Goal: Complete application form: Complete application form

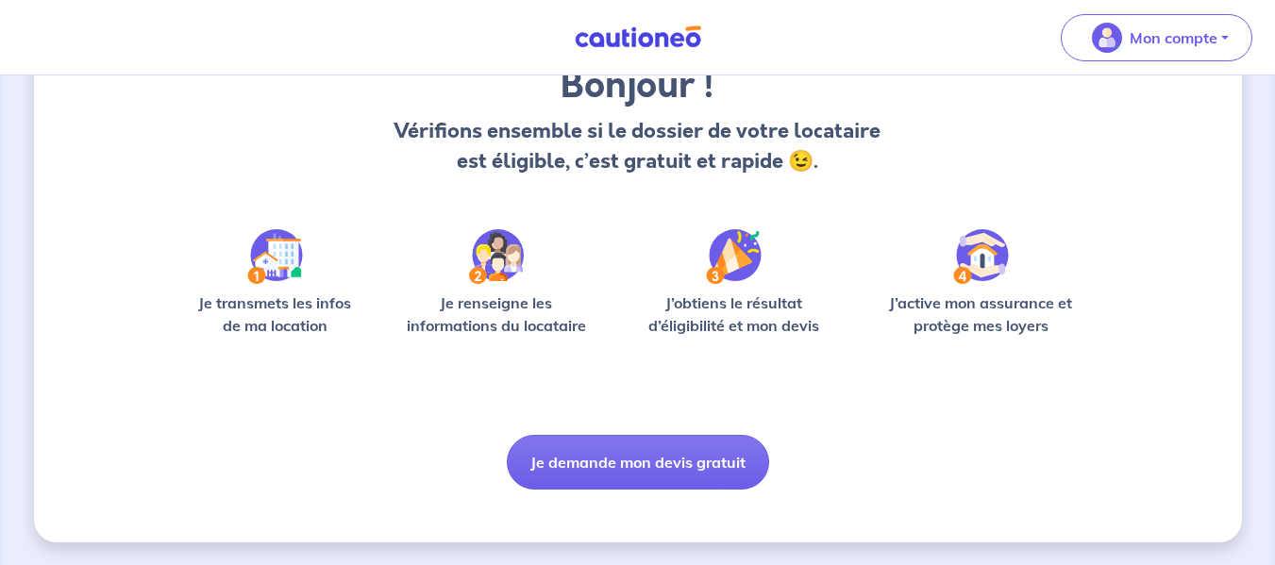
click at [666, 463] on button "Je demande mon devis gratuit" at bounding box center [638, 462] width 262 height 55
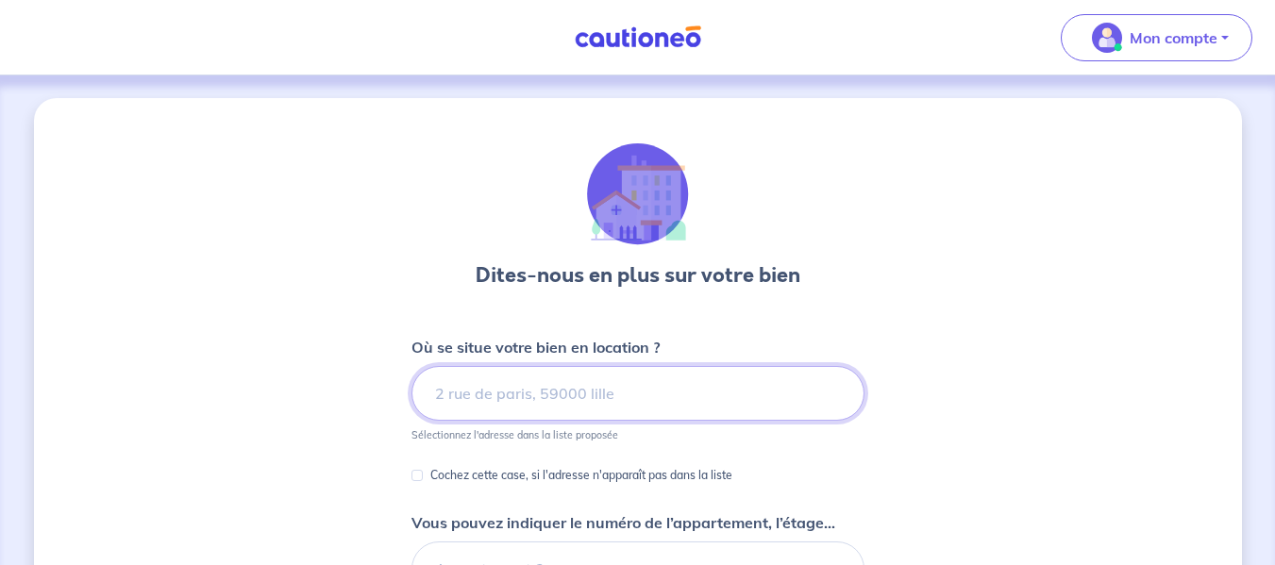
click at [606, 395] on input at bounding box center [637, 393] width 453 height 55
type input "8"
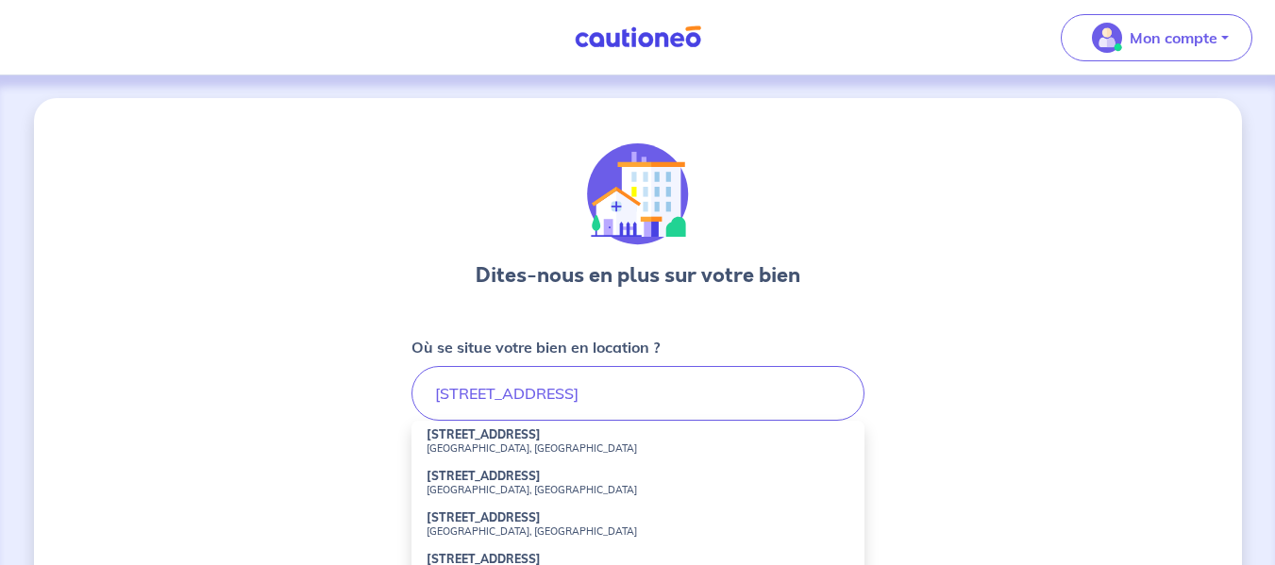
click at [541, 441] on strong "[STREET_ADDRESS]" at bounding box center [483, 434] width 114 height 14
type input "[STREET_ADDRESS]"
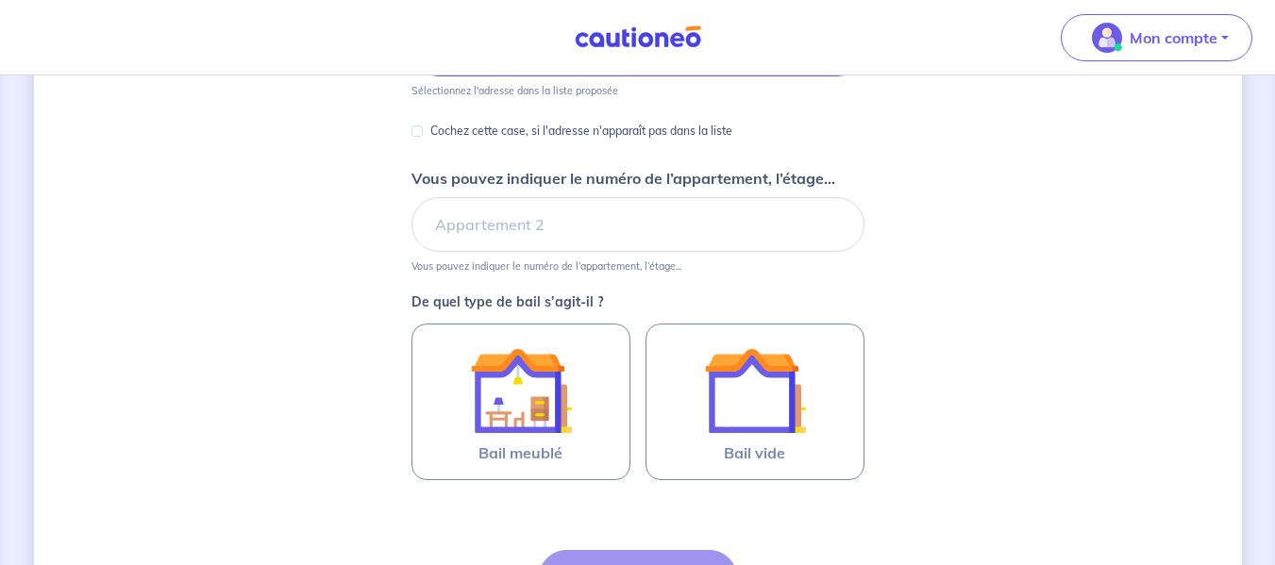
scroll to position [377, 0]
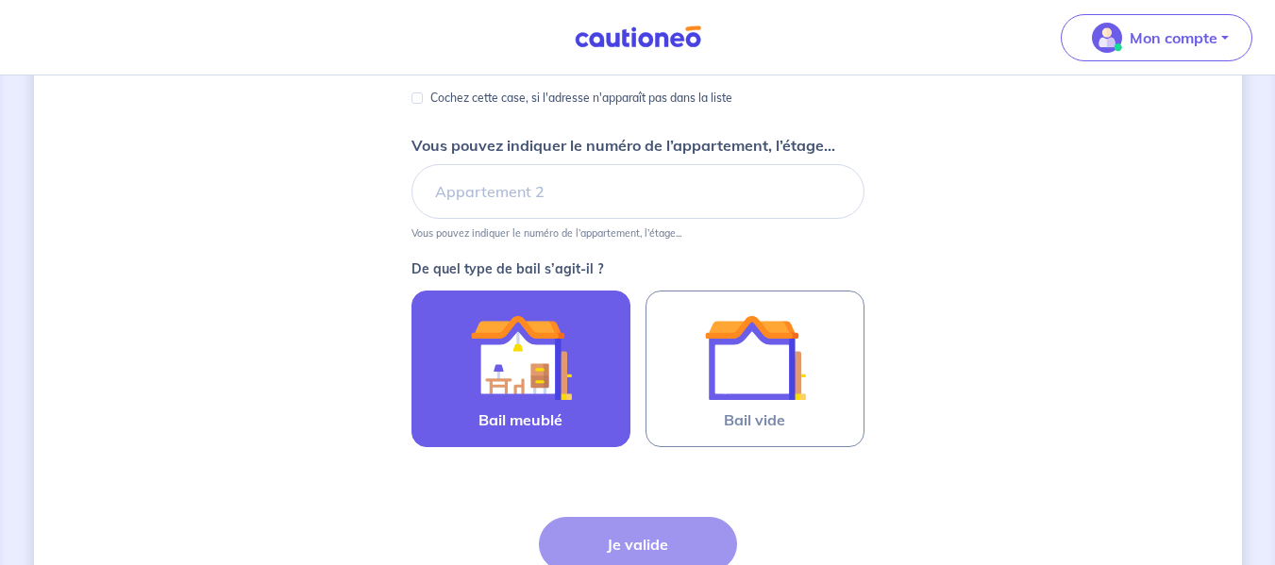
click at [566, 375] on img at bounding box center [521, 358] width 102 height 102
click at [0, 0] on input "Bail meublé" at bounding box center [0, 0] width 0 height 0
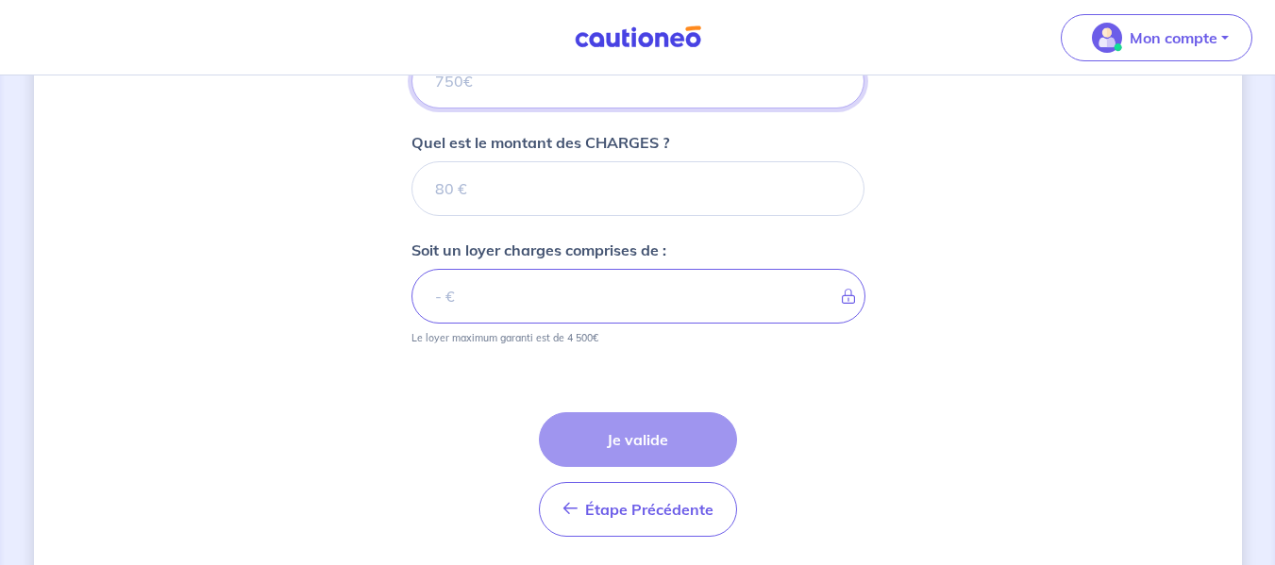
scroll to position [701, 0]
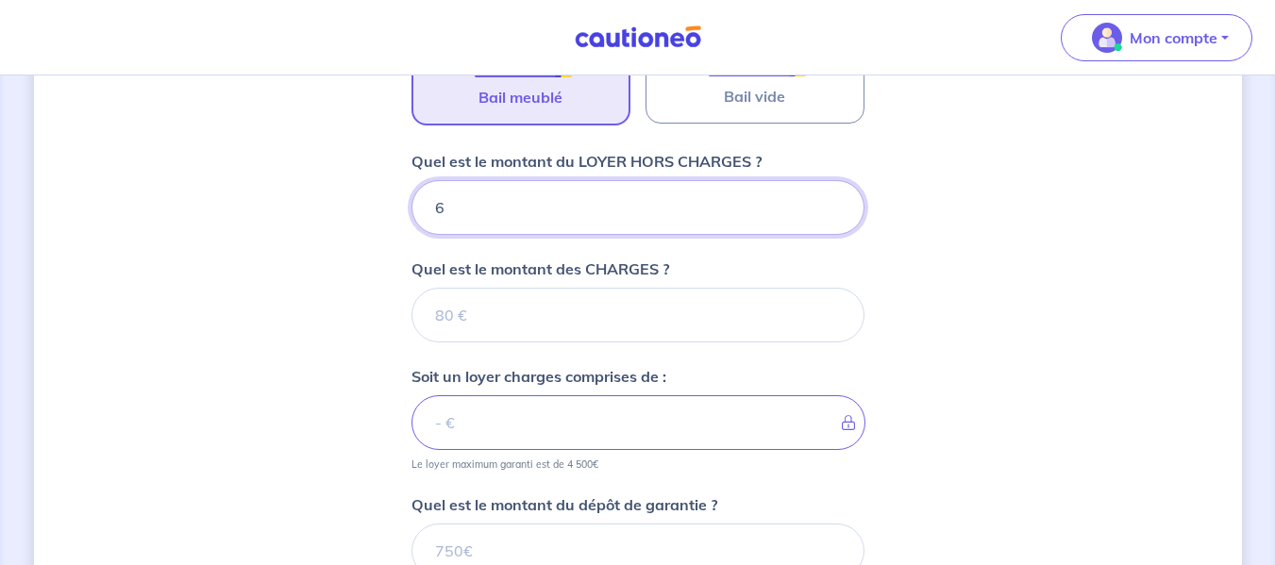
type input "60"
type input "600"
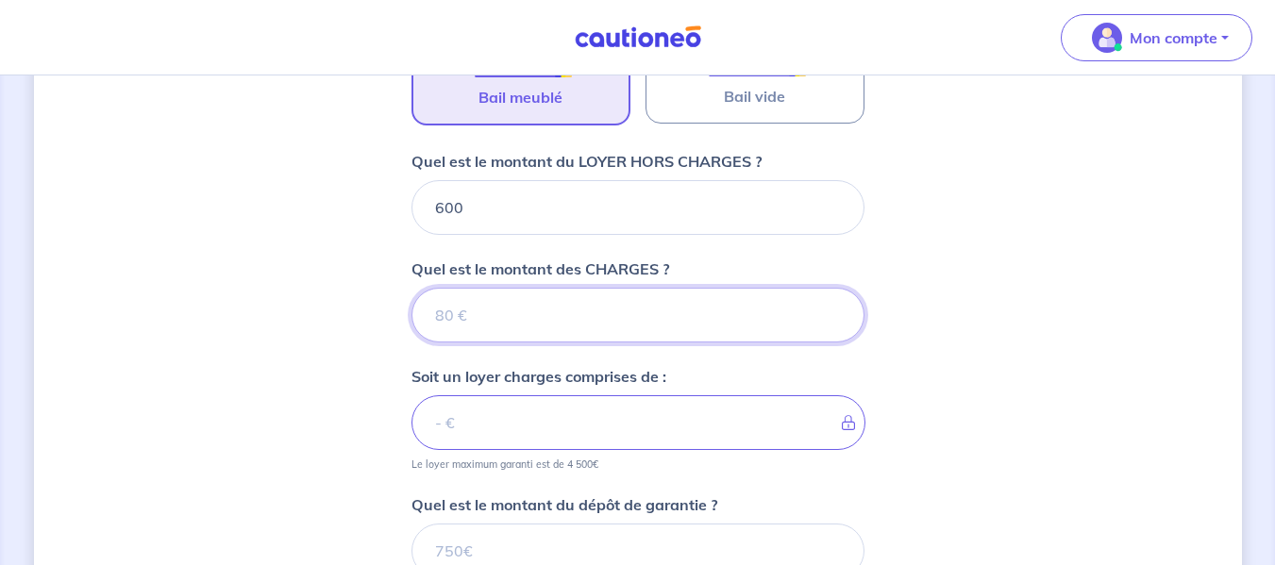
click at [542, 295] on input "Quel est le montant des CHARGES ?" at bounding box center [637, 315] width 453 height 55
type input "30"
type input "630"
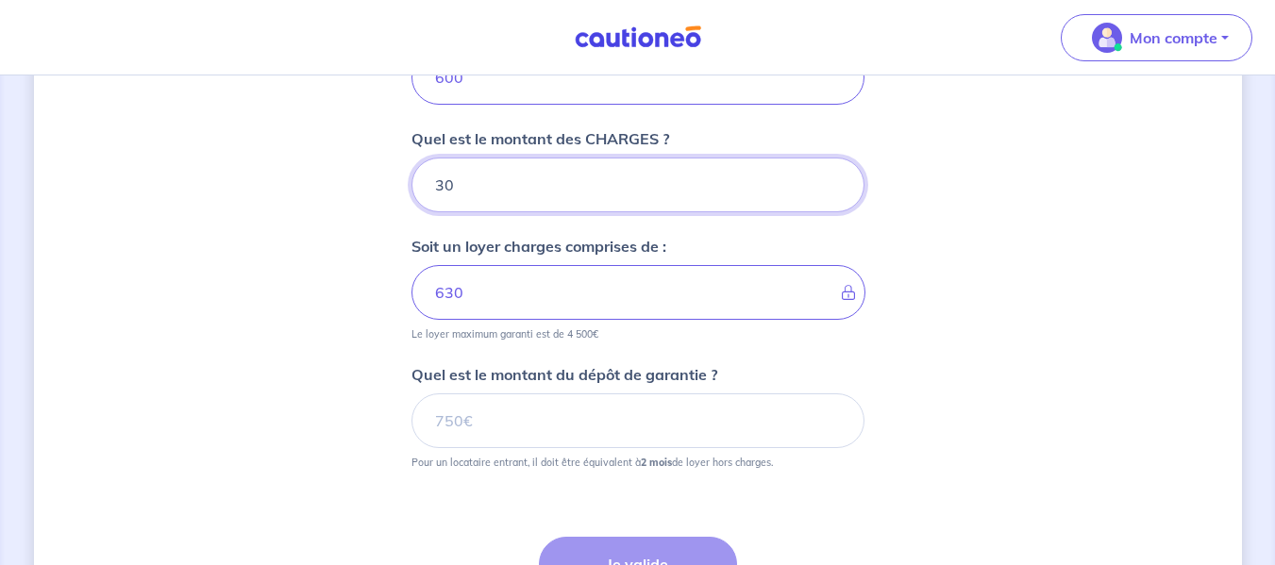
scroll to position [890, 0]
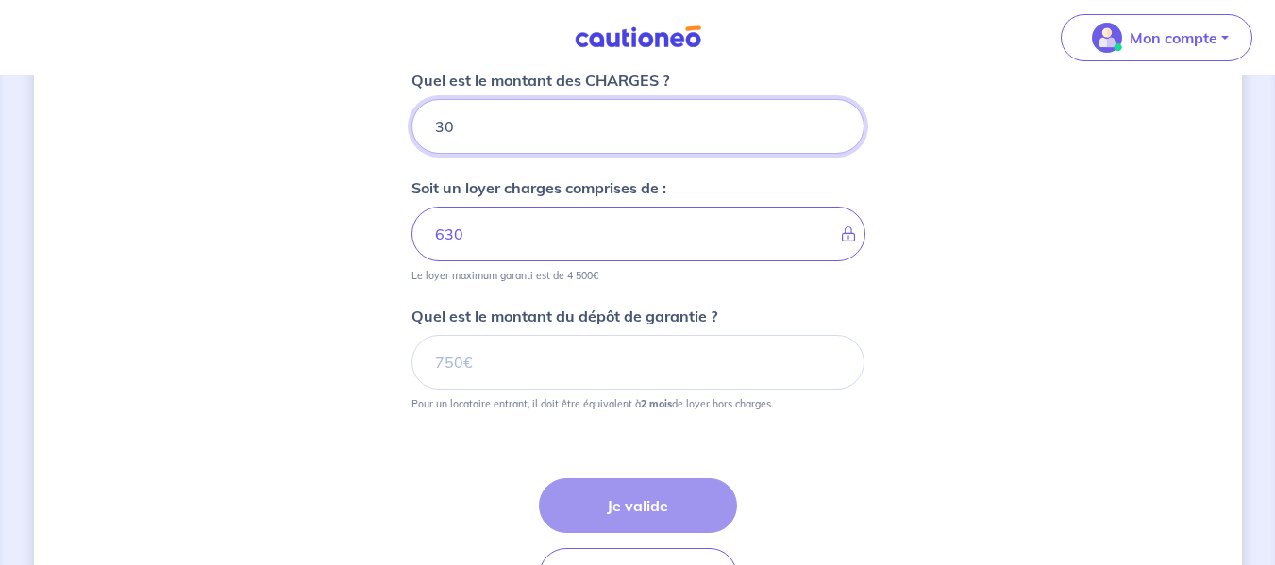
type input "30"
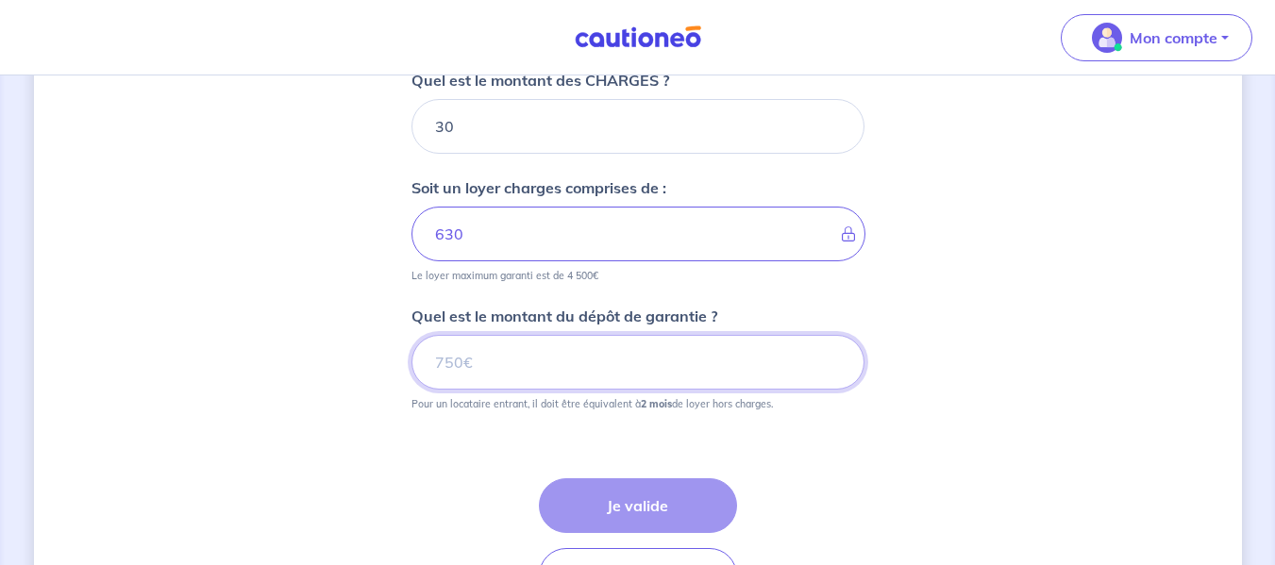
click at [549, 369] on input "Quel est le montant du dépôt de garantie ?" at bounding box center [637, 362] width 453 height 55
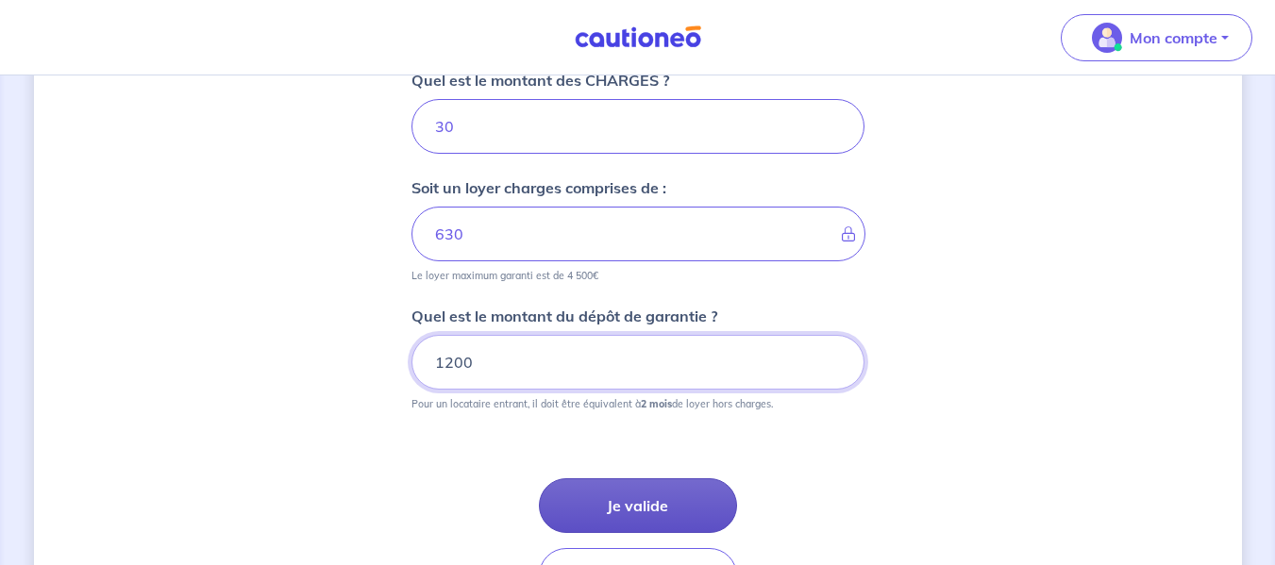
type input "1200"
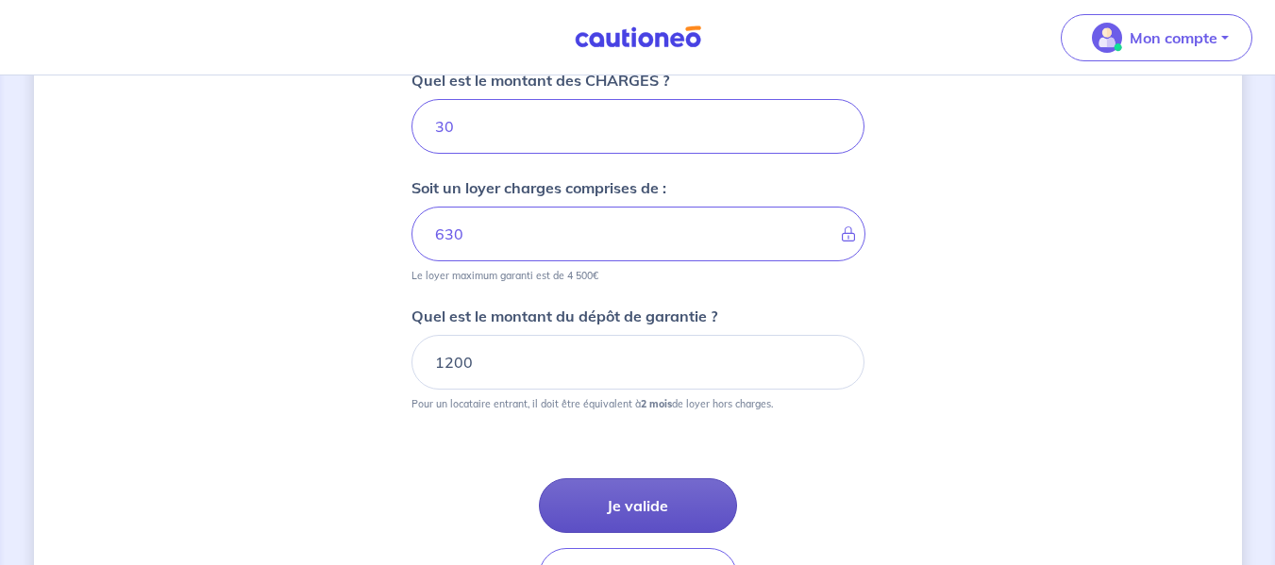
click at [651, 509] on button "Je valide" at bounding box center [638, 505] width 198 height 55
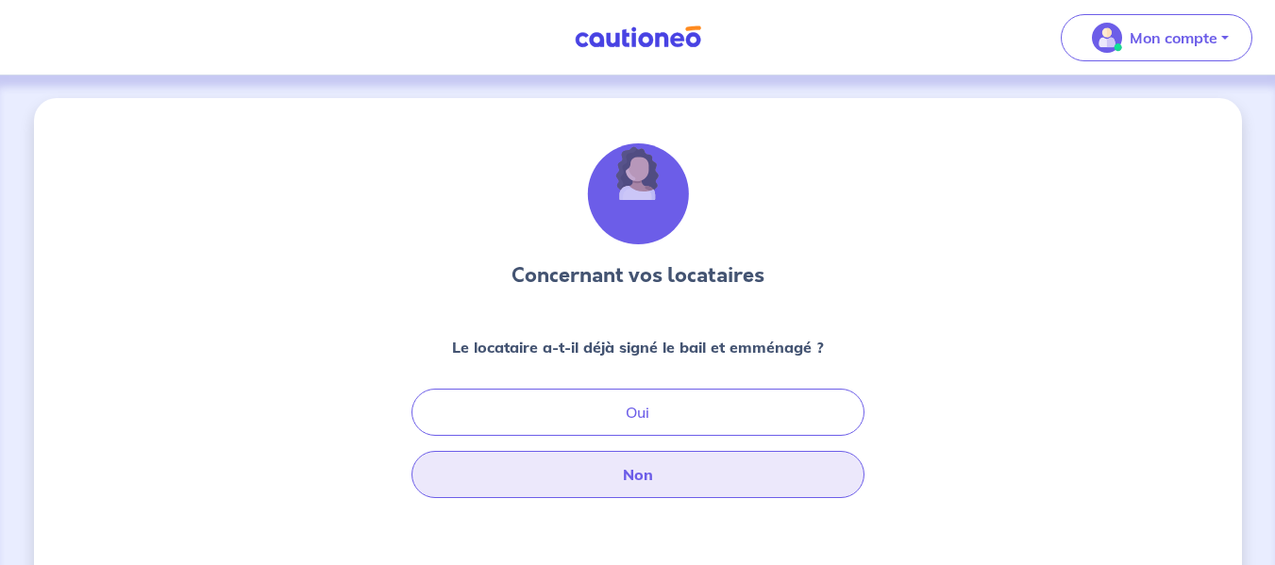
click at [632, 460] on button "Non" at bounding box center [637, 474] width 453 height 47
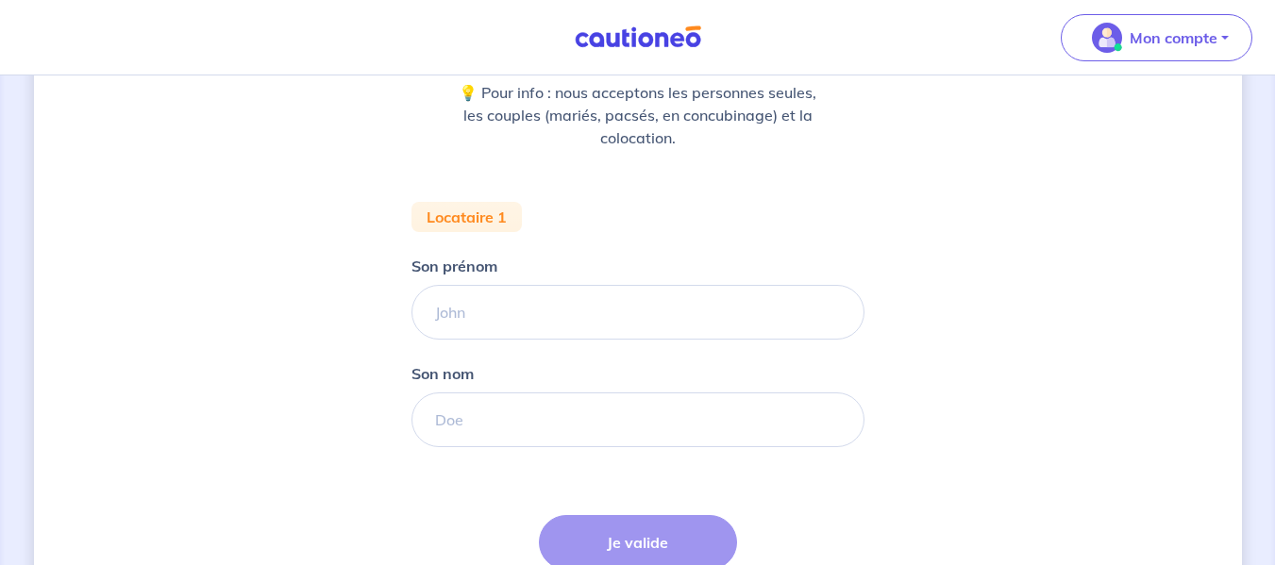
scroll to position [283, 0]
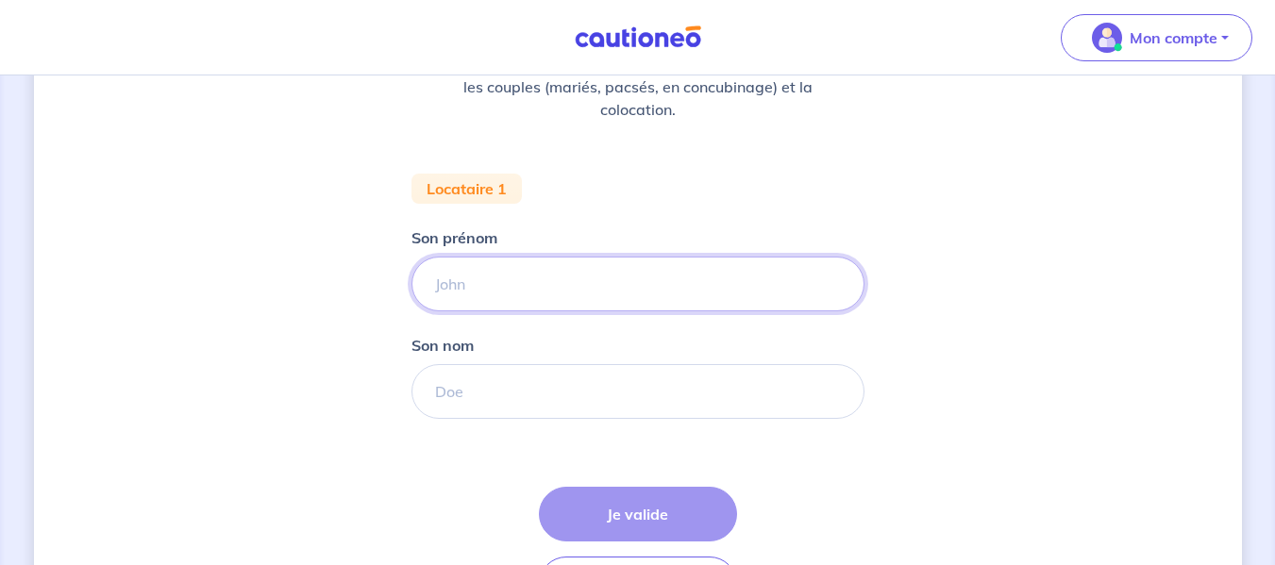
click at [533, 273] on input "Son prénom" at bounding box center [637, 284] width 453 height 55
type input "[PERSON_NAME]"
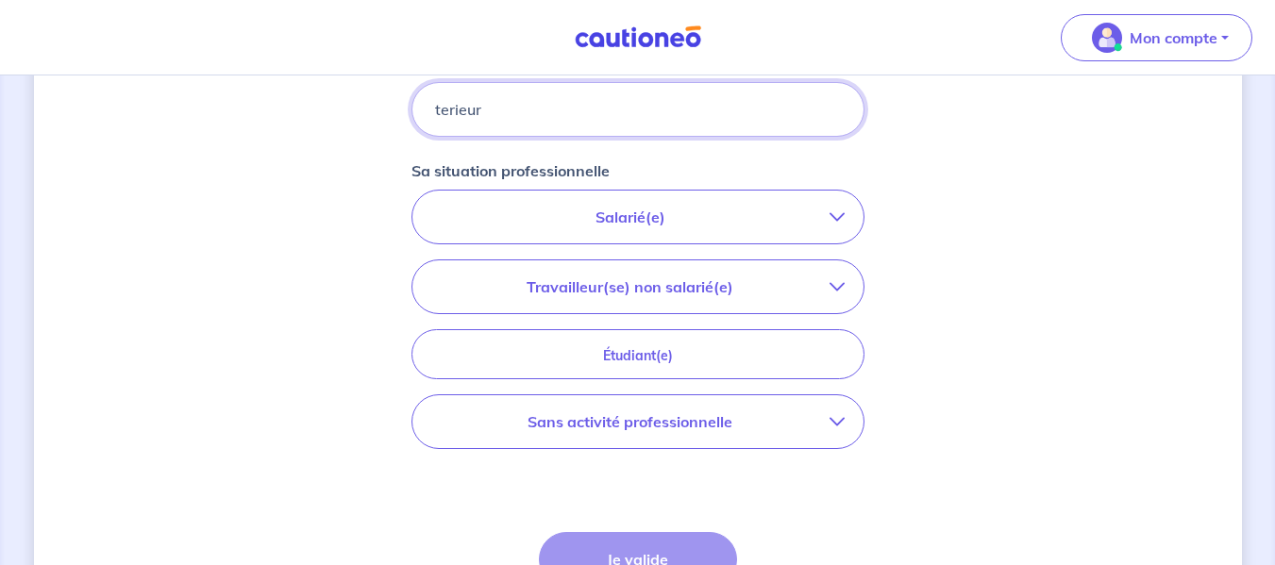
scroll to position [566, 0]
type input "terieur"
click at [604, 222] on p "Salarié(e)" at bounding box center [630, 216] width 398 height 23
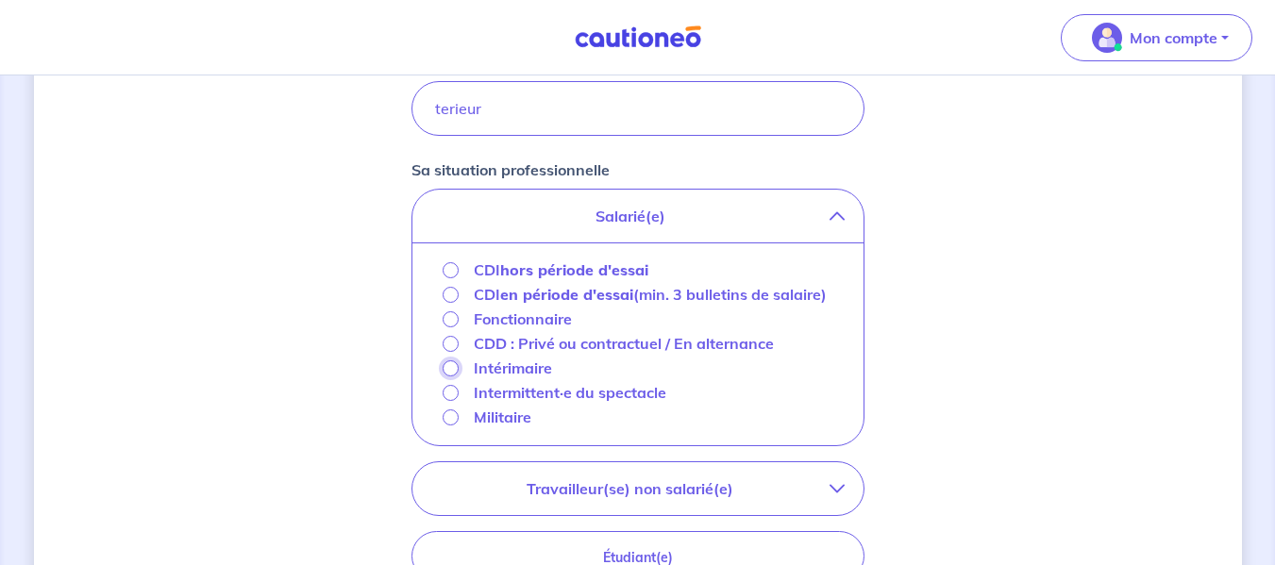
click at [445, 376] on input "Intérimaire" at bounding box center [450, 368] width 16 height 16
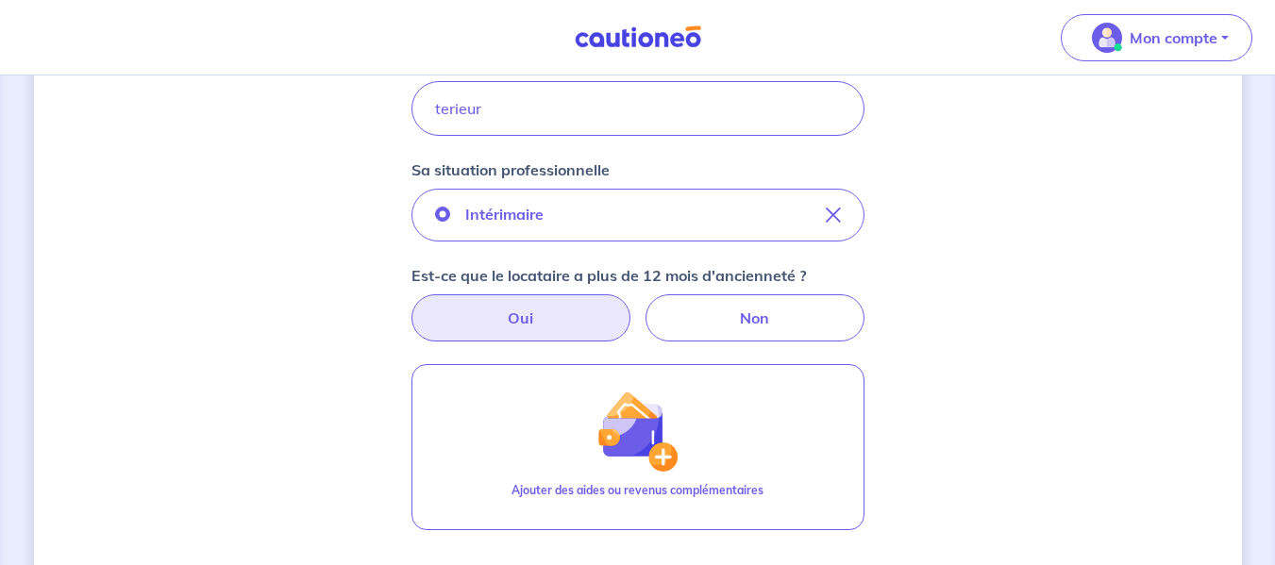
click at [553, 321] on label "Oui" at bounding box center [520, 317] width 219 height 47
click at [631, 307] on input "Oui" at bounding box center [637, 300] width 12 height 12
radio input "true"
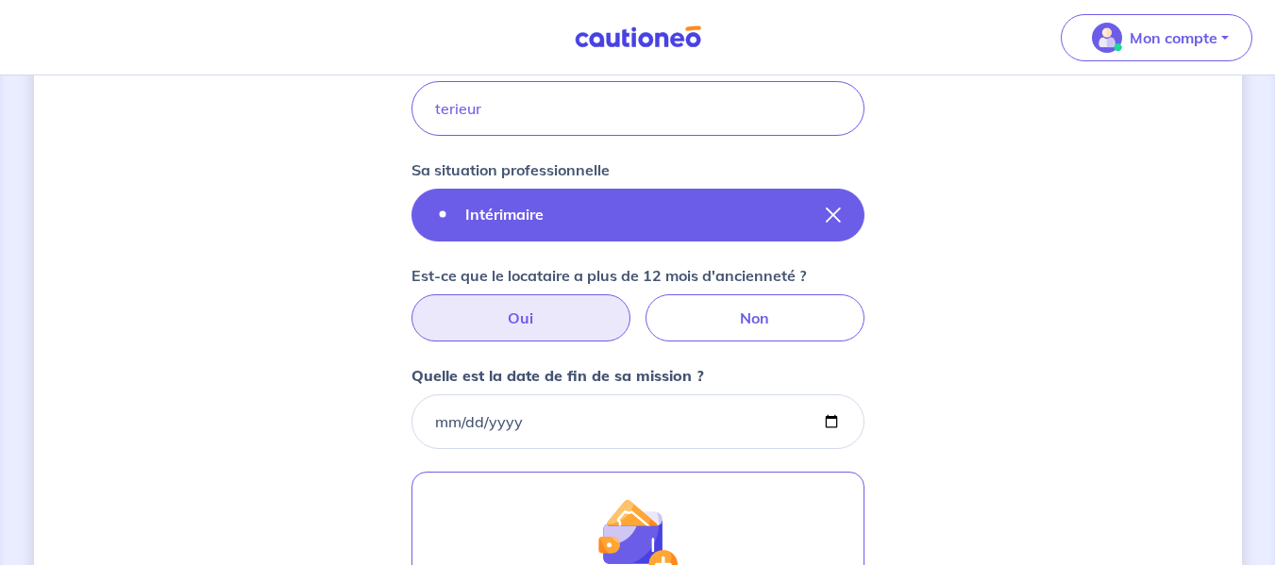
click at [544, 203] on label "Intérimaire" at bounding box center [504, 214] width 108 height 23
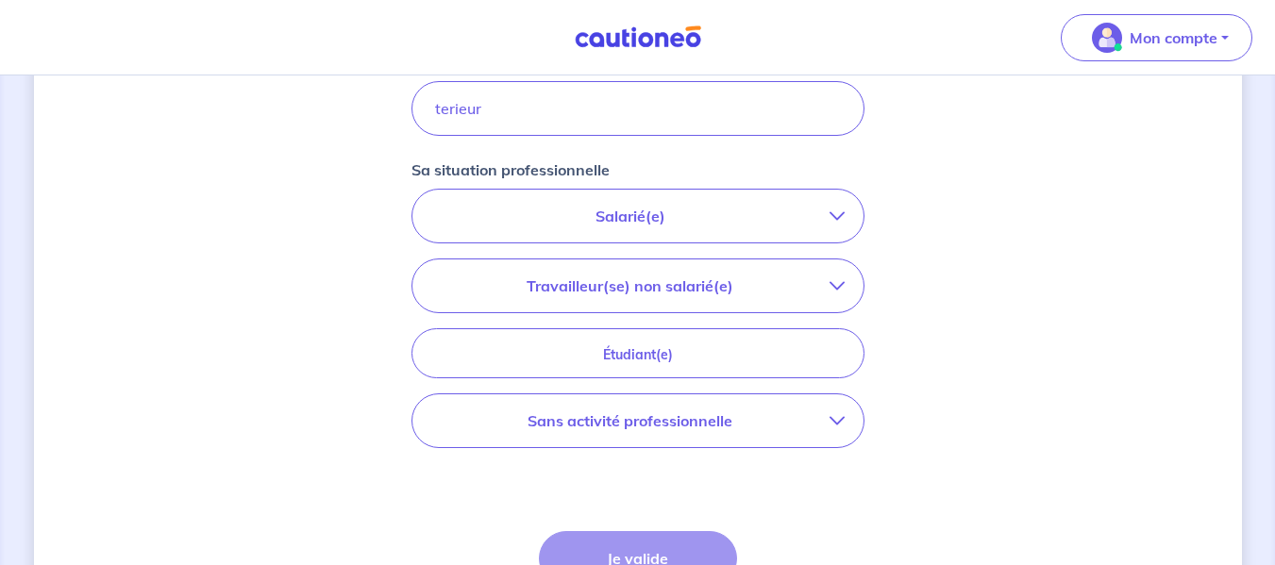
click at [546, 217] on p "Salarié(e)" at bounding box center [630, 216] width 398 height 23
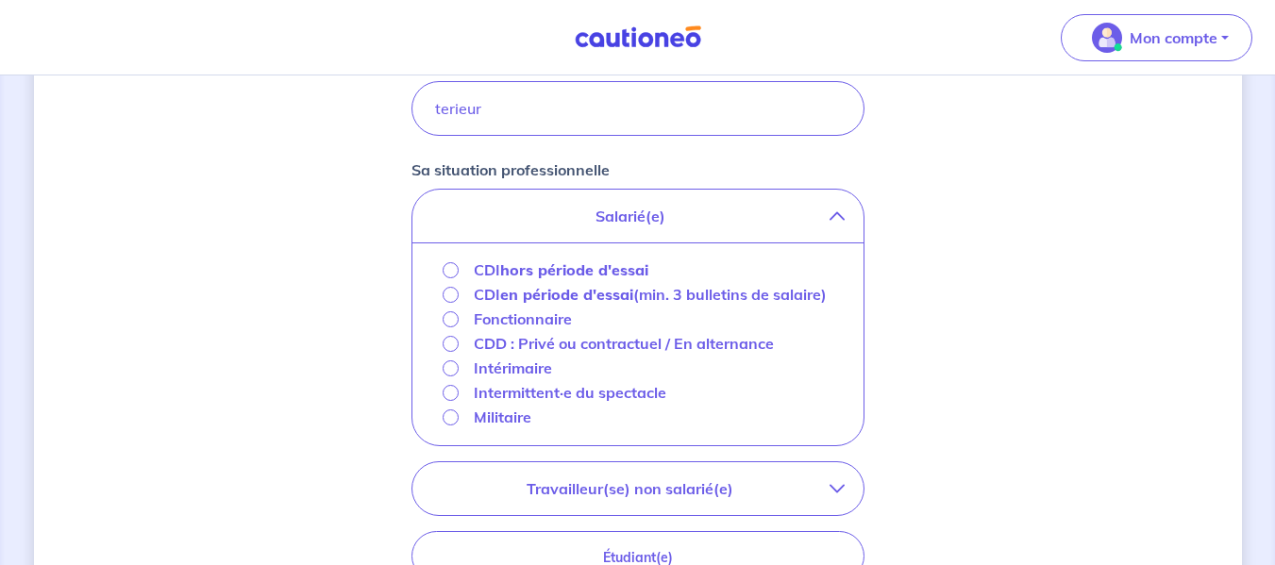
click at [515, 268] on strong "hors période d'essai" at bounding box center [574, 269] width 148 height 19
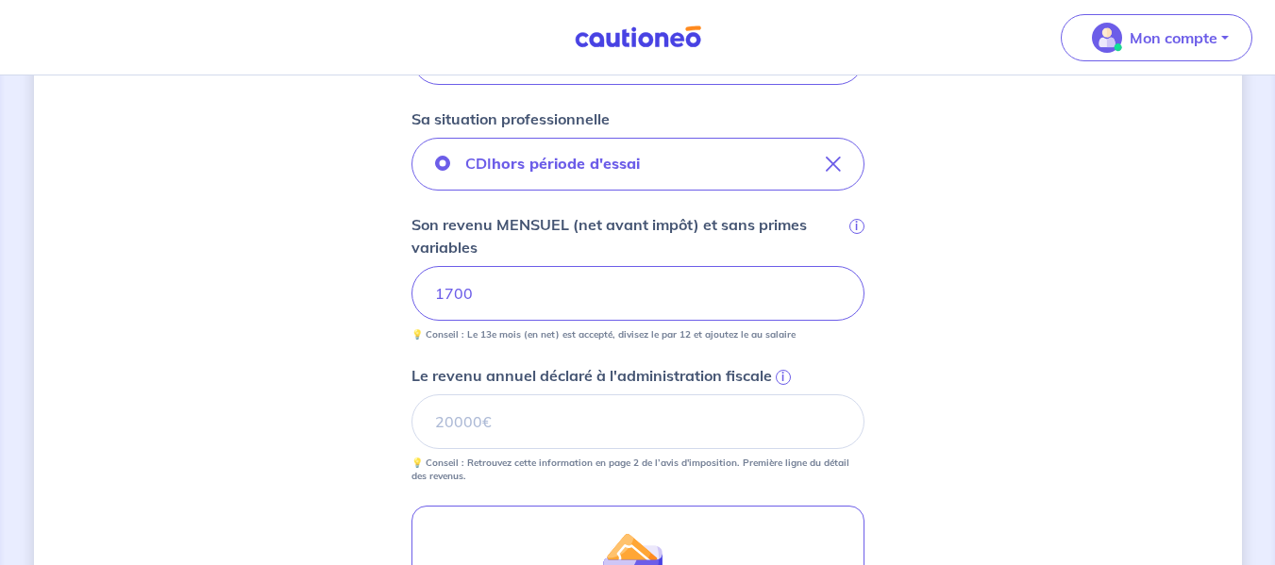
scroll to position [660, 0]
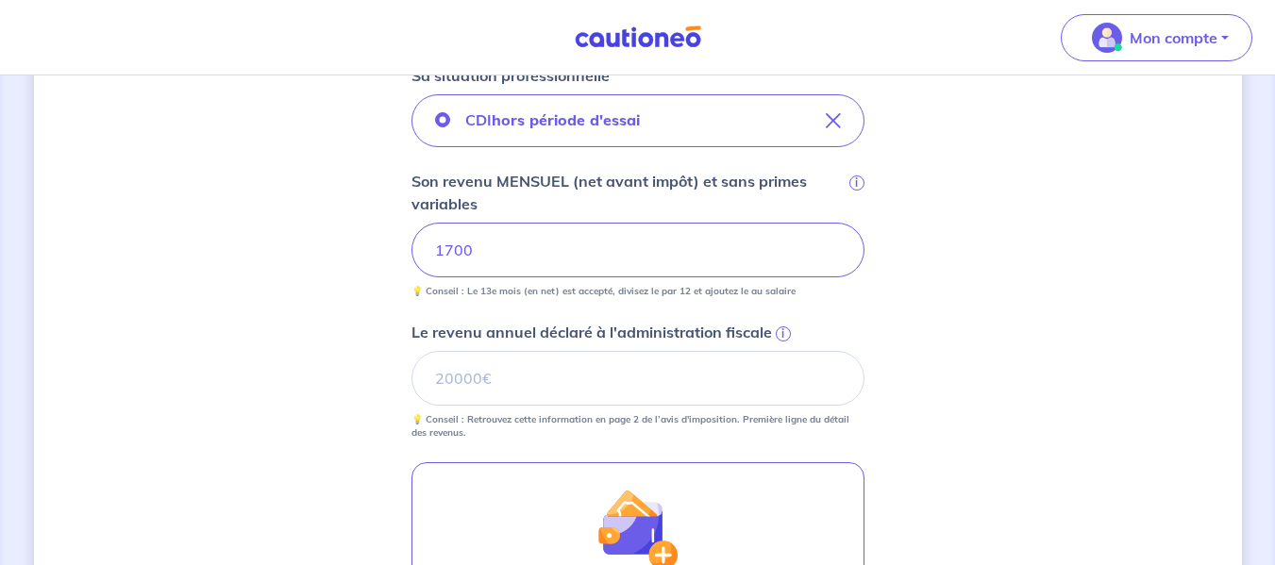
click at [277, 375] on div "Concernant vos locataires 💡 Pour info : nous acceptons les personnes seules, le…" at bounding box center [638, 175] width 1208 height 1474
click at [790, 332] on label "Le revenu annuel déclaré à l'administration fiscale i" at bounding box center [637, 332] width 453 height 23
click at [790, 351] on input "Le revenu annuel déclaré à l'administration fiscale i" at bounding box center [637, 378] width 453 height 55
click at [779, 332] on span "i" at bounding box center [783, 333] width 15 height 15
click at [779, 351] on input "Le revenu annuel déclaré à l'administration fiscale i" at bounding box center [637, 378] width 453 height 55
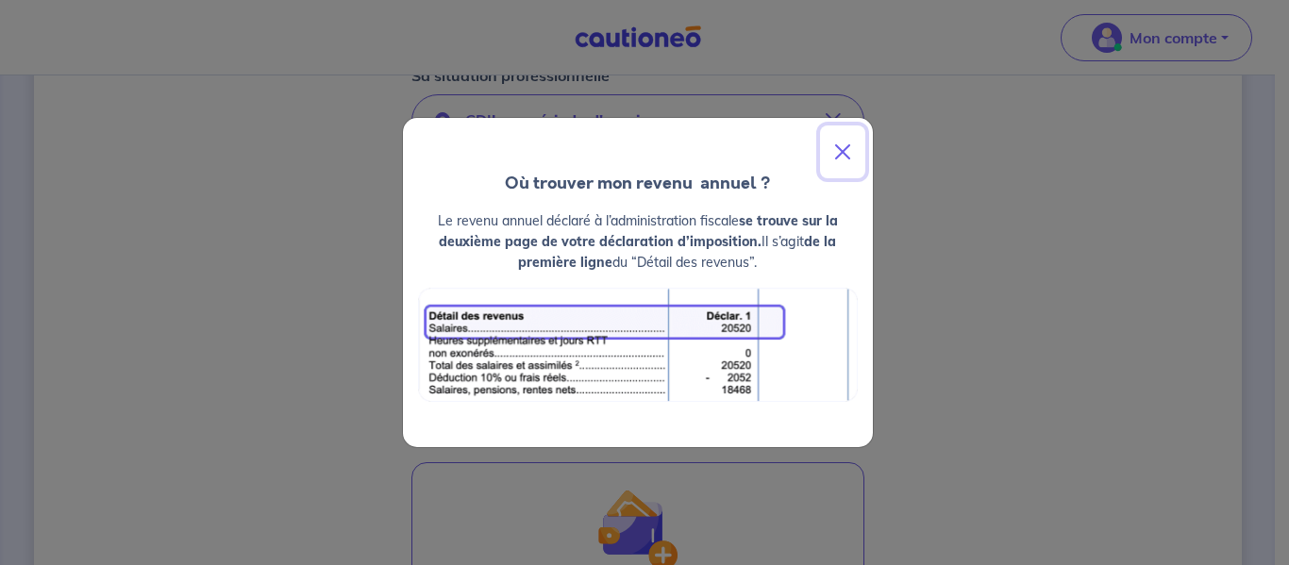
click at [840, 145] on button "Close" at bounding box center [842, 151] width 45 height 53
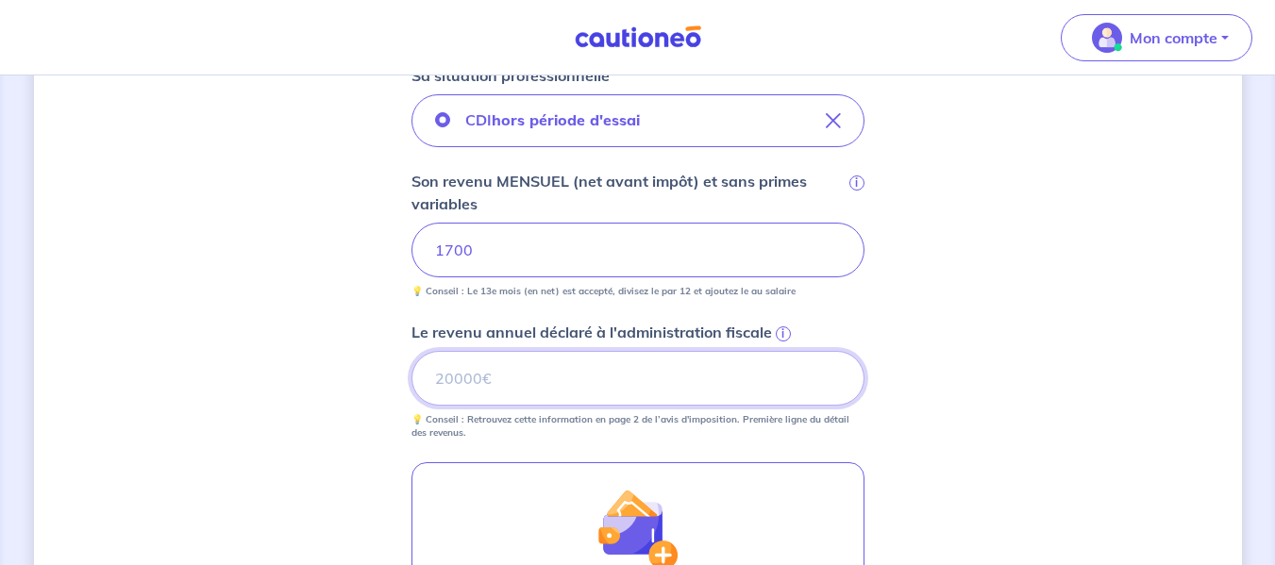
click at [516, 370] on input "Le revenu annuel déclaré à l'administration fiscale i" at bounding box center [637, 378] width 453 height 55
type input "20000"
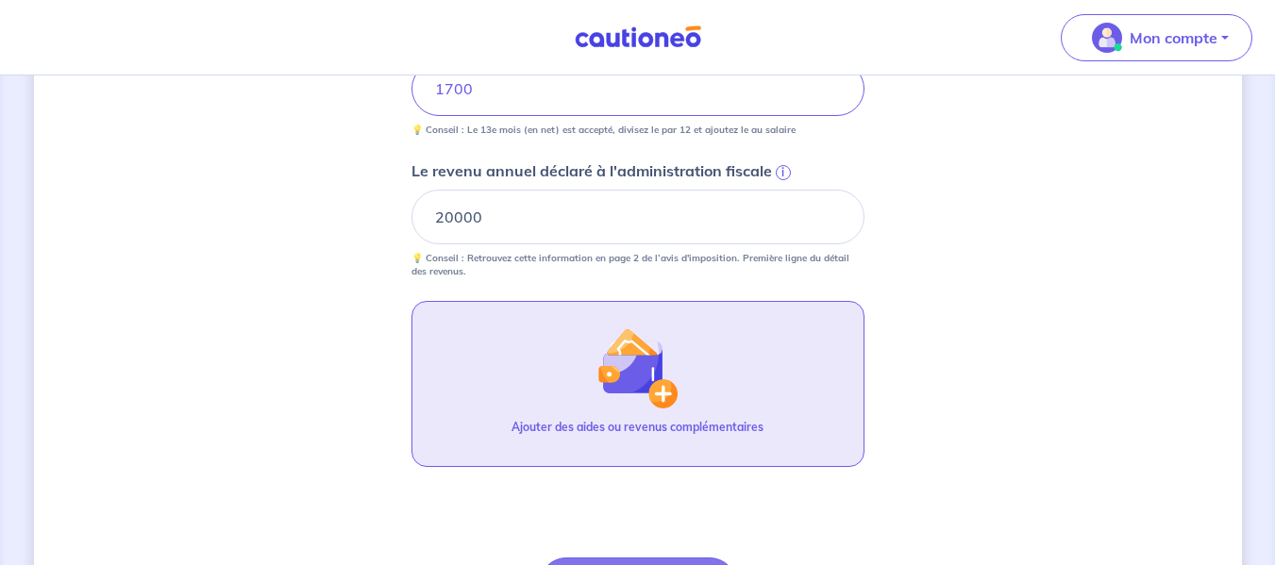
scroll to position [943, 0]
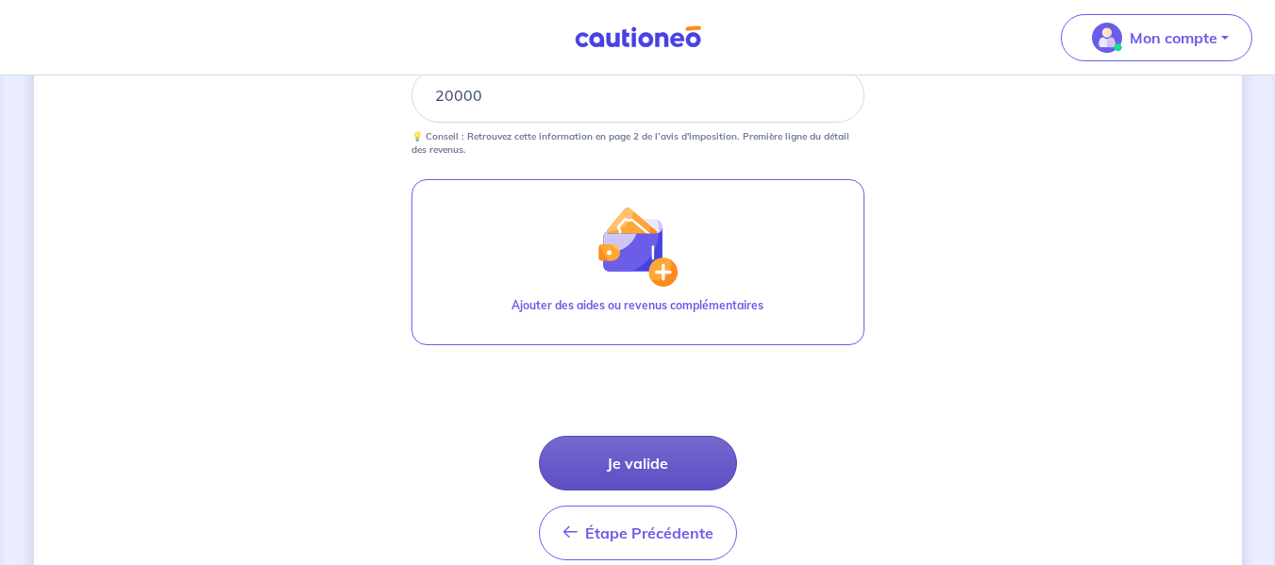
click at [623, 465] on button "Je valide" at bounding box center [638, 463] width 198 height 55
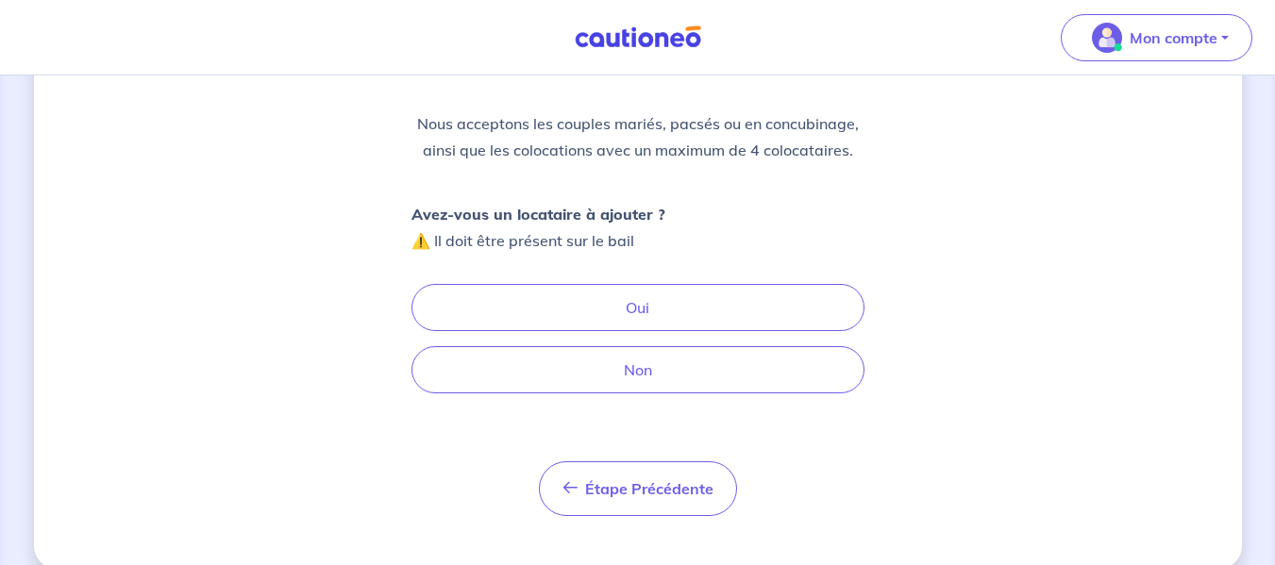
scroll to position [237, 0]
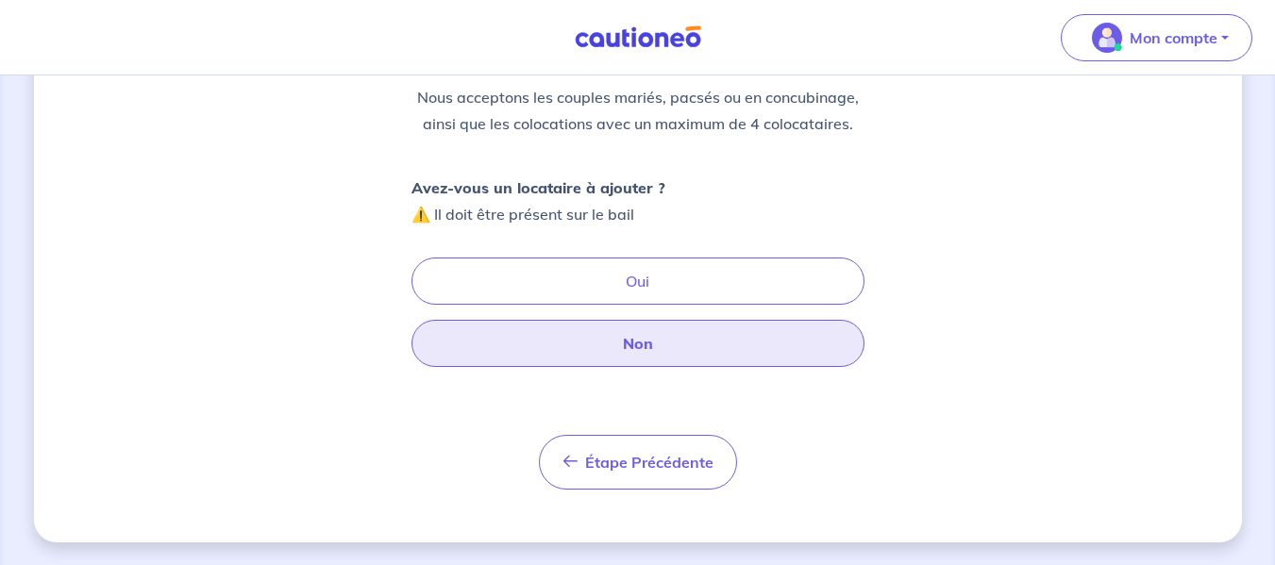
click at [617, 336] on button "Non" at bounding box center [637, 343] width 453 height 47
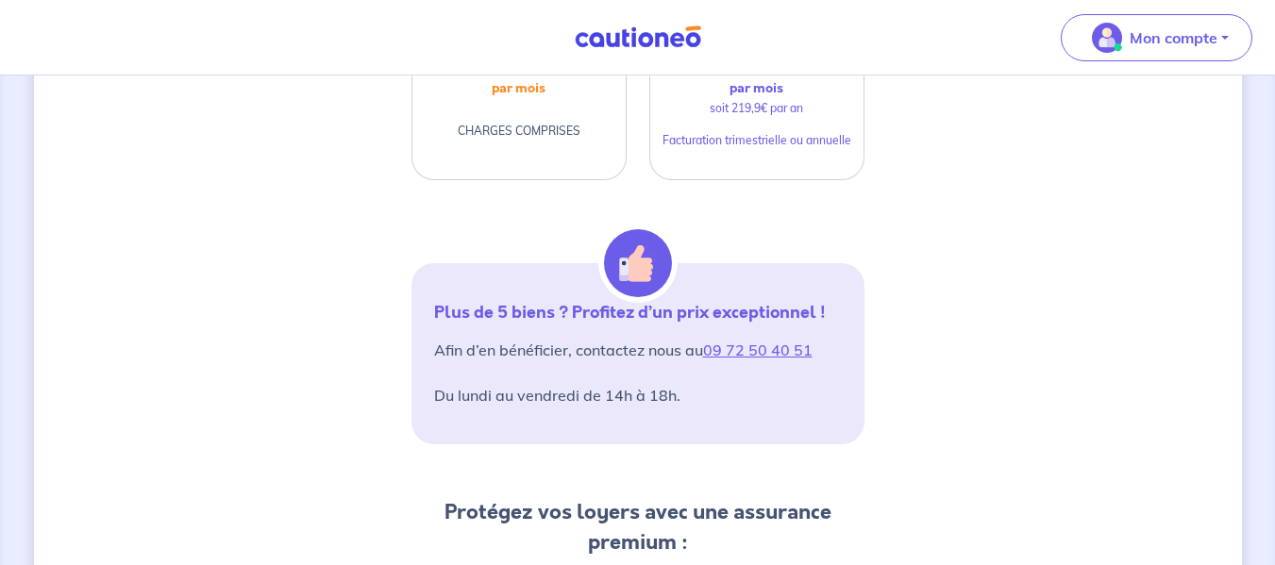
scroll to position [660, 0]
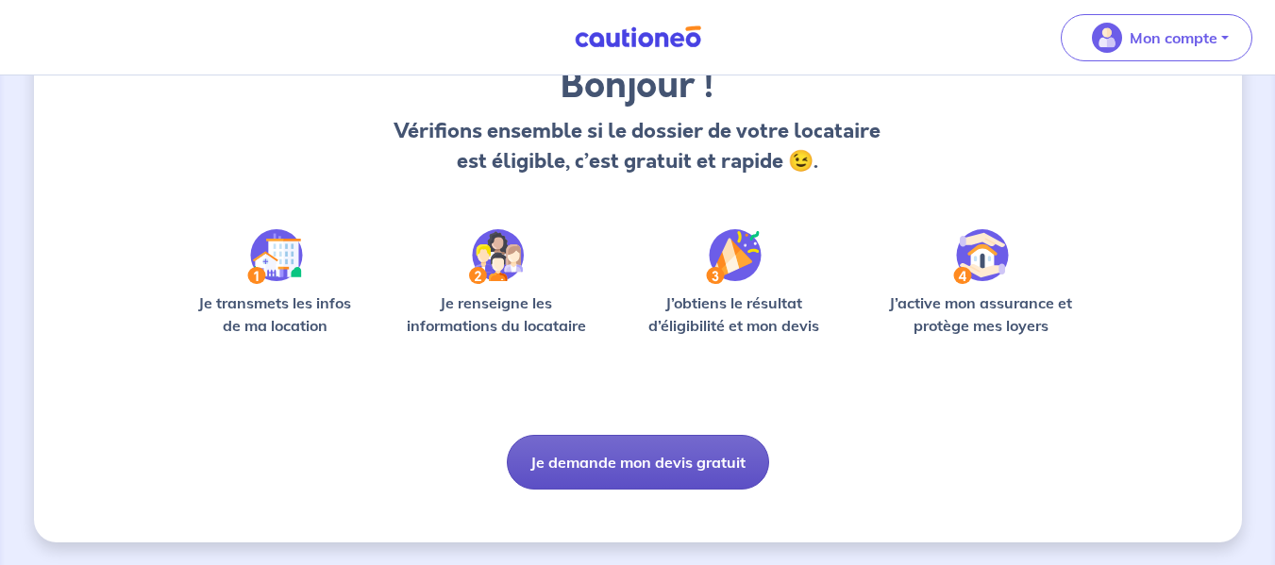
click at [639, 467] on button "Je demande mon devis gratuit" at bounding box center [638, 462] width 262 height 55
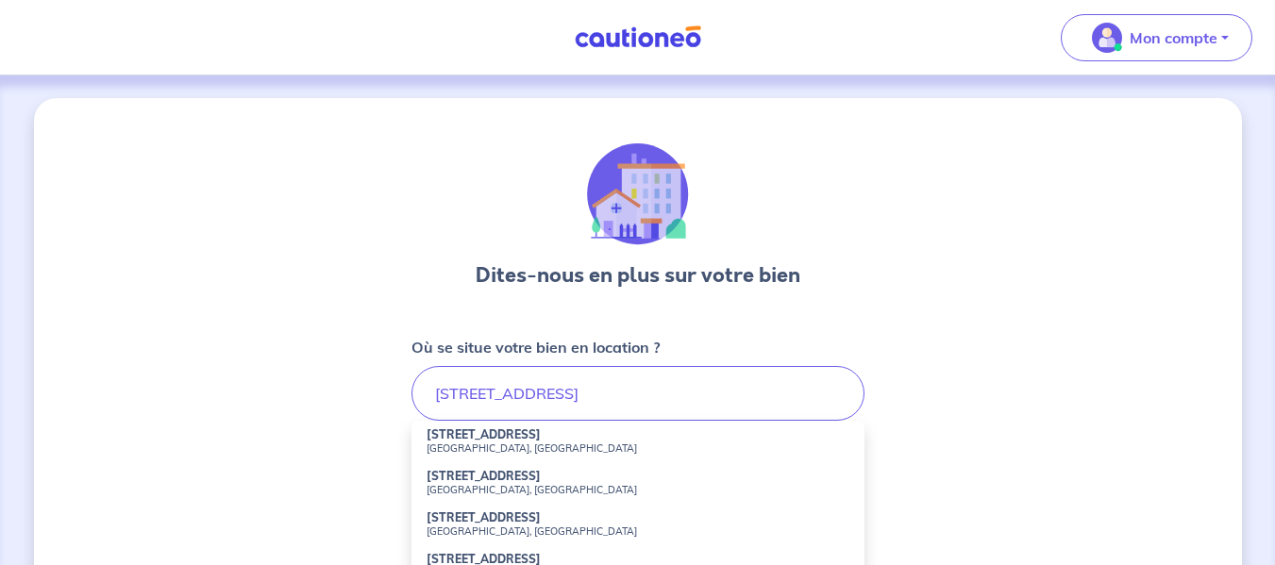
click at [533, 442] on small "[GEOGRAPHIC_DATA], [GEOGRAPHIC_DATA]" at bounding box center [637, 448] width 423 height 13
type input "[STREET_ADDRESS]"
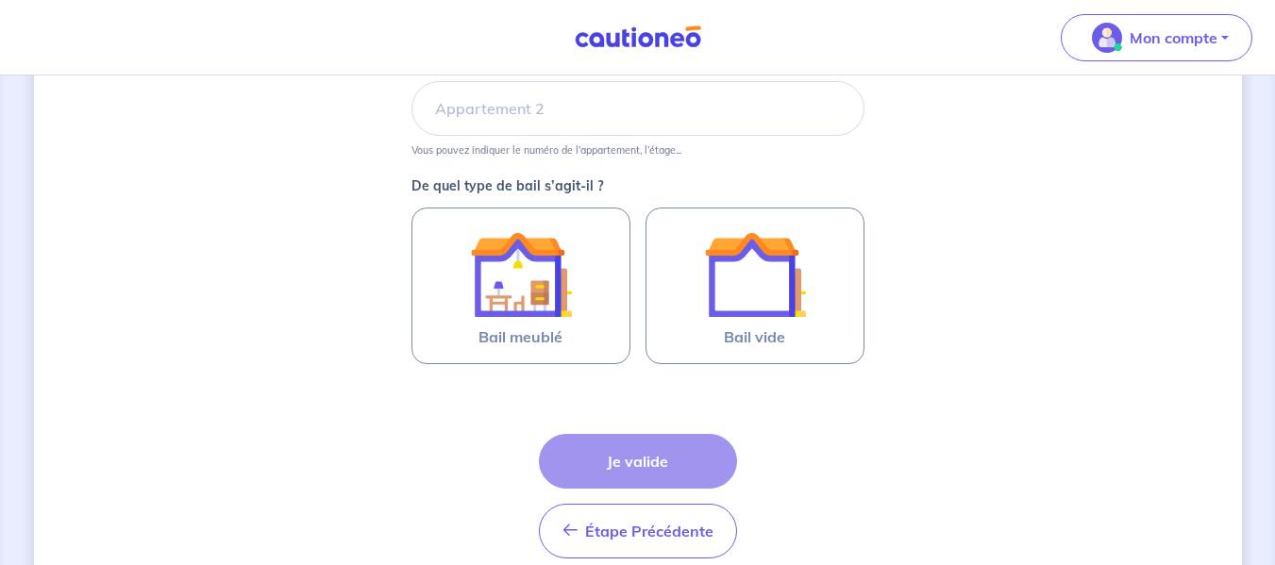
scroll to position [472, 0]
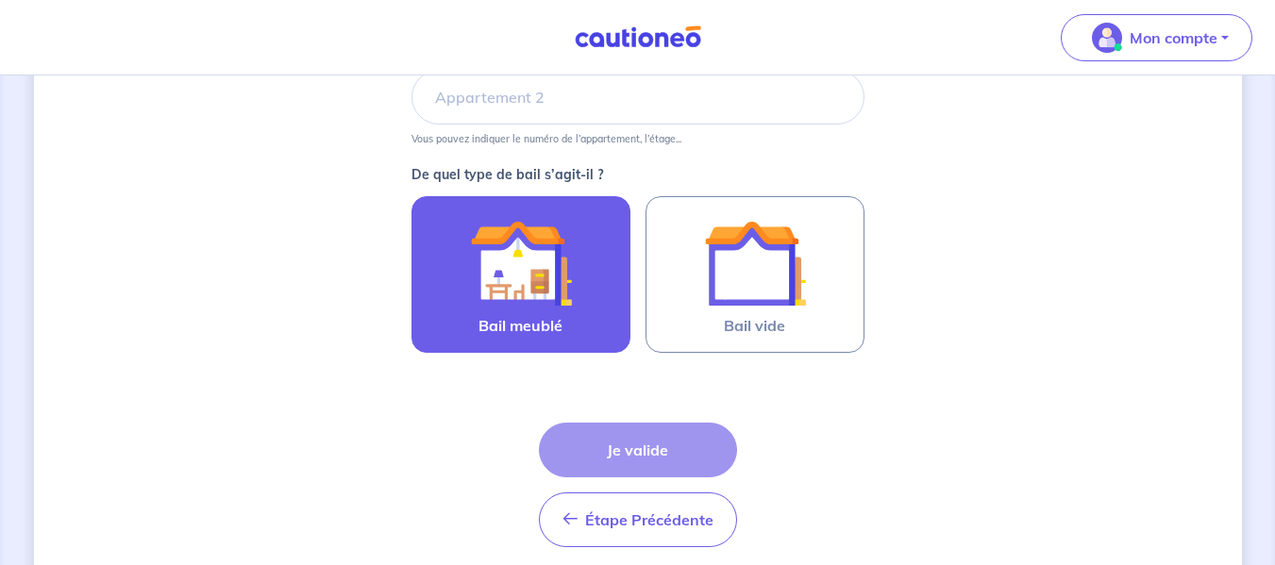
click at [543, 300] on img at bounding box center [521, 263] width 102 height 102
click at [0, 0] on input "Bail meublé" at bounding box center [0, 0] width 0 height 0
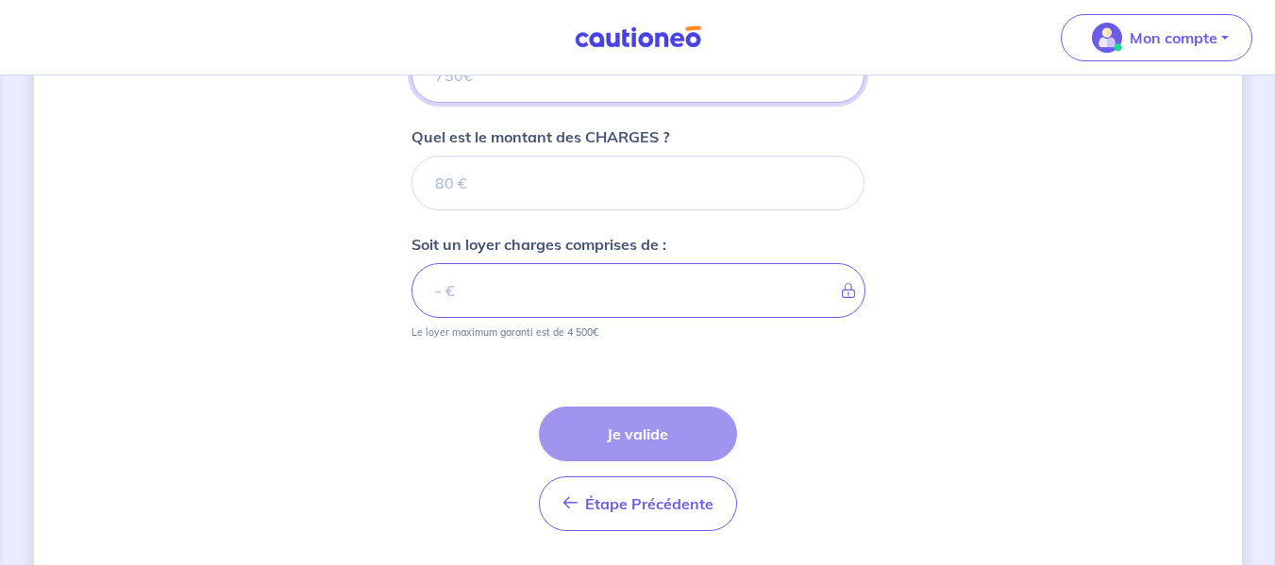
scroll to position [787, 0]
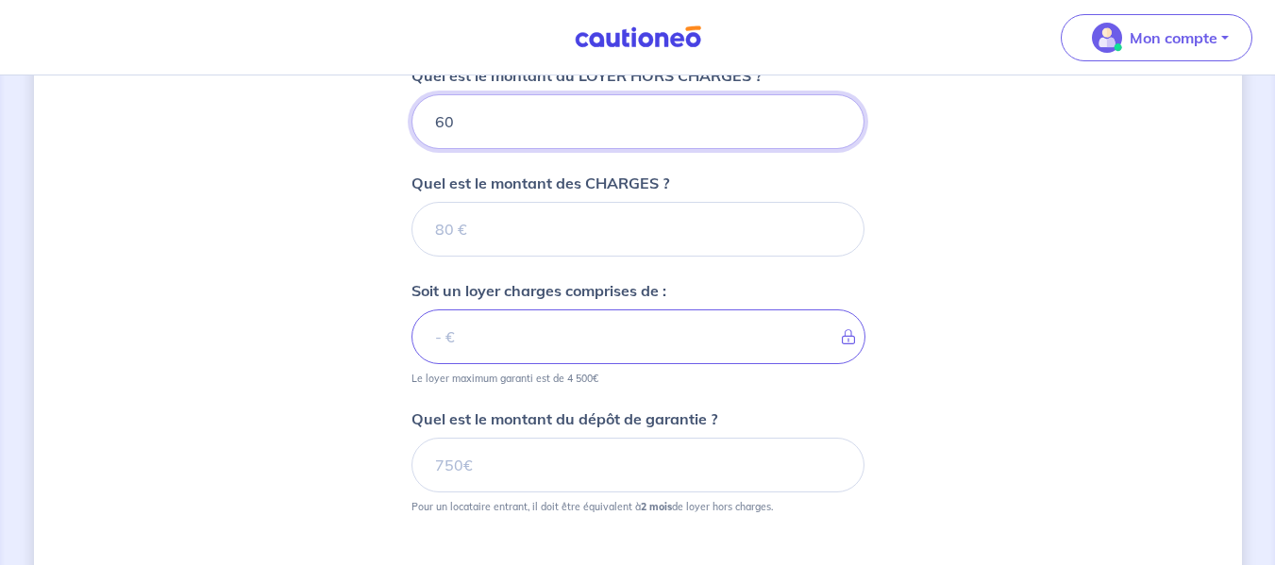
type input "600"
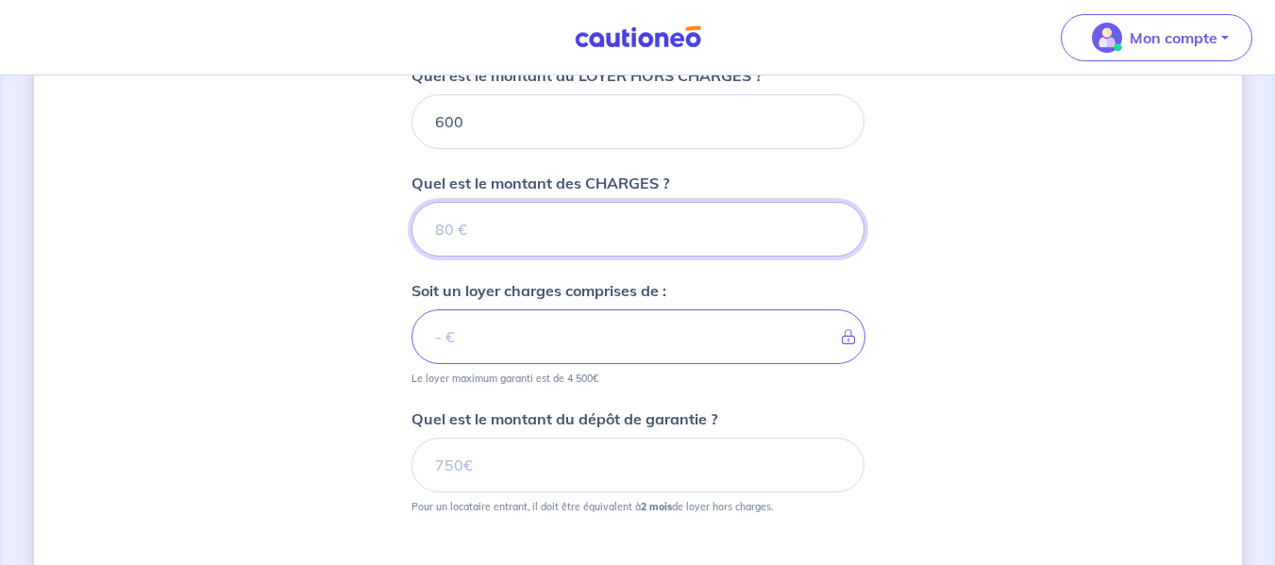
click at [495, 228] on input "Quel est le montant des CHARGES ?" at bounding box center [637, 229] width 453 height 55
type input "30"
type input "630"
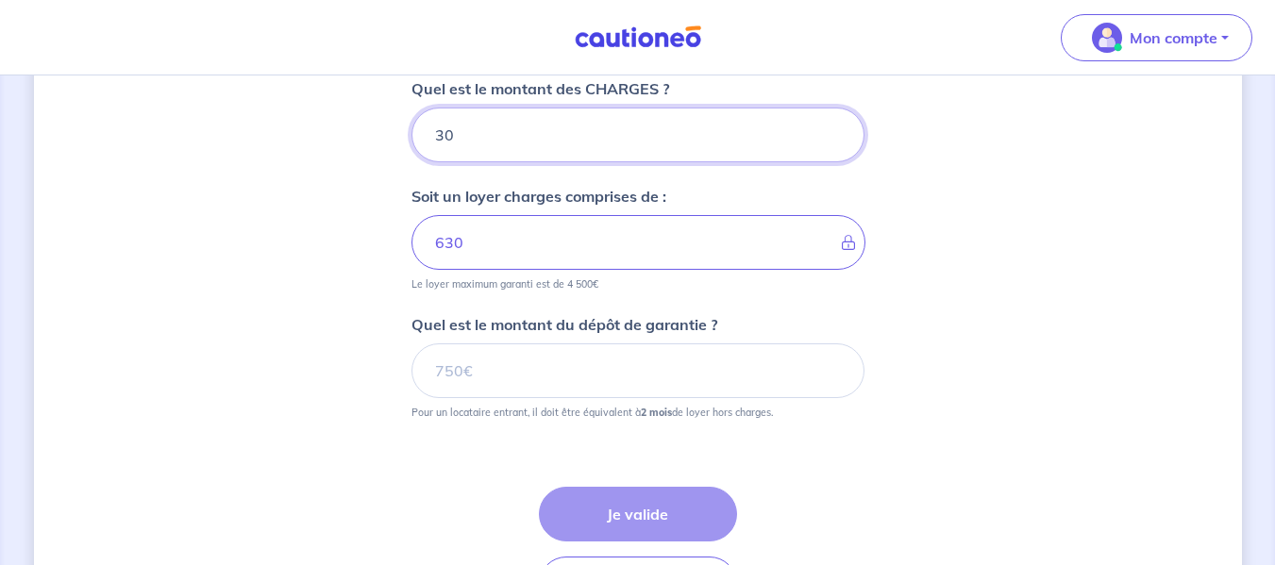
type input "30"
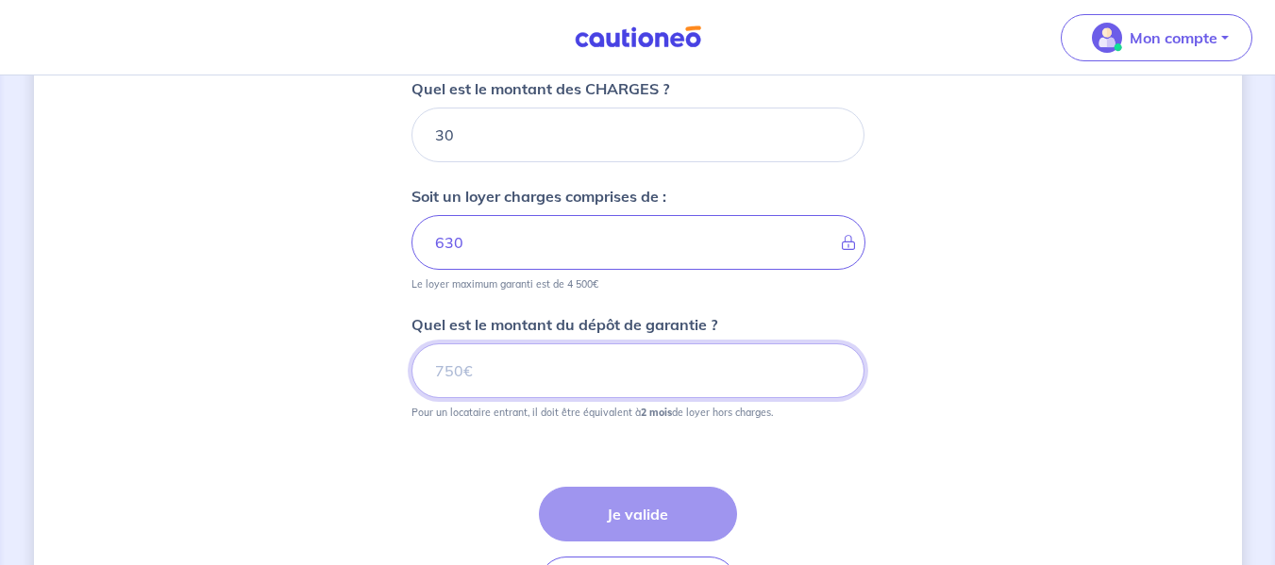
click at [454, 365] on input "Quel est le montant du dépôt de garantie ?" at bounding box center [637, 370] width 453 height 55
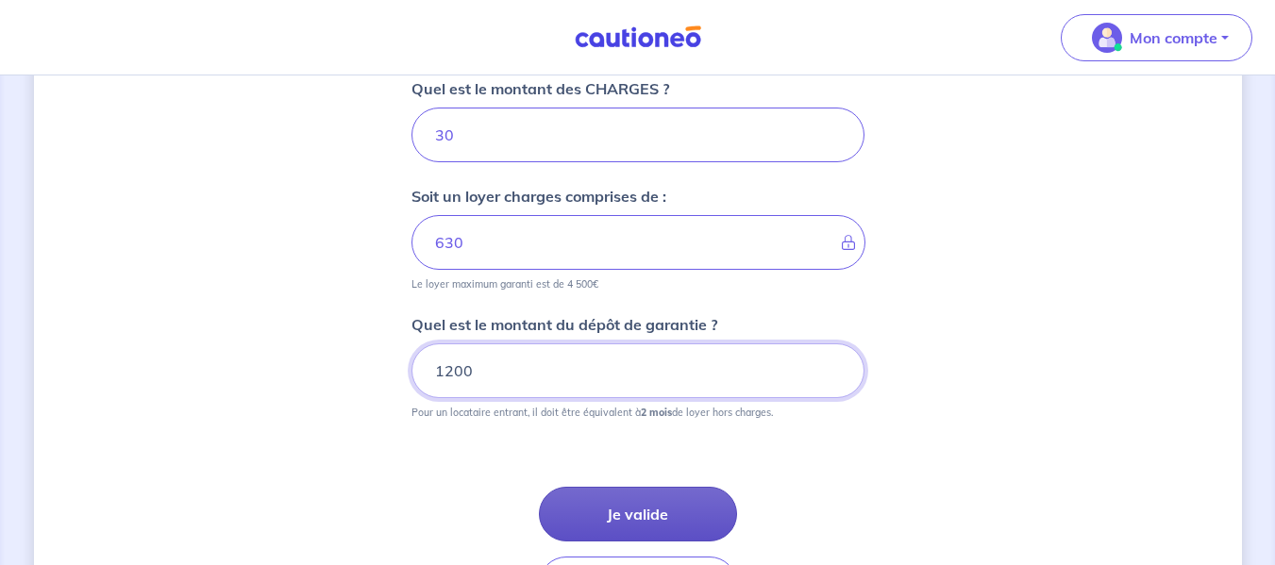
type input "1200"
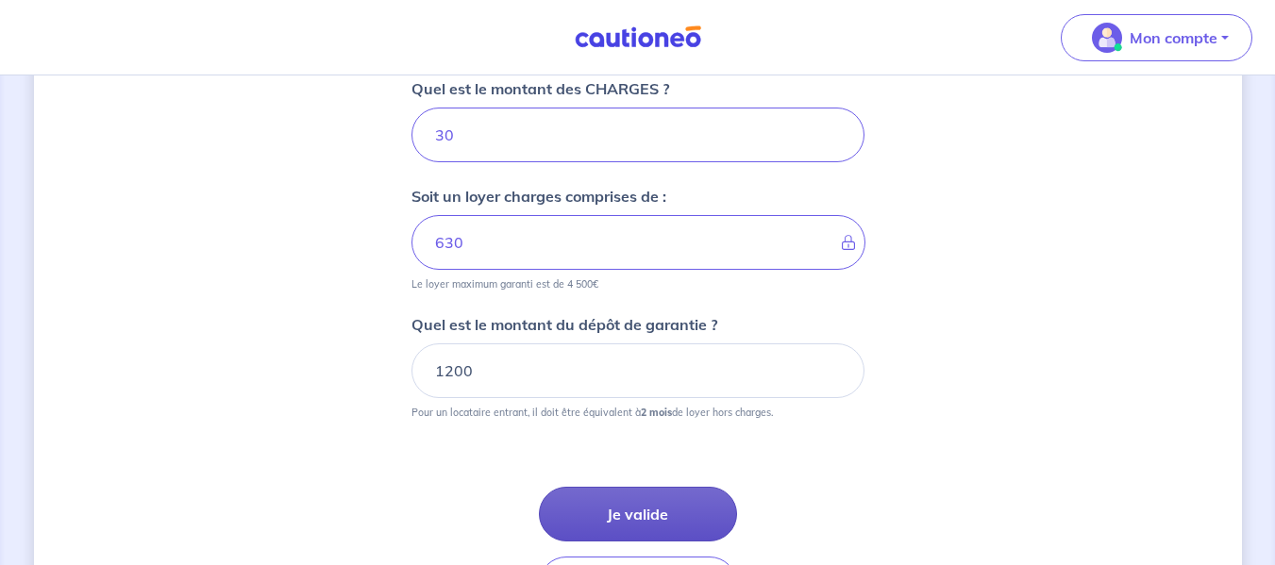
click at [594, 515] on button "Je valide" at bounding box center [638, 514] width 198 height 55
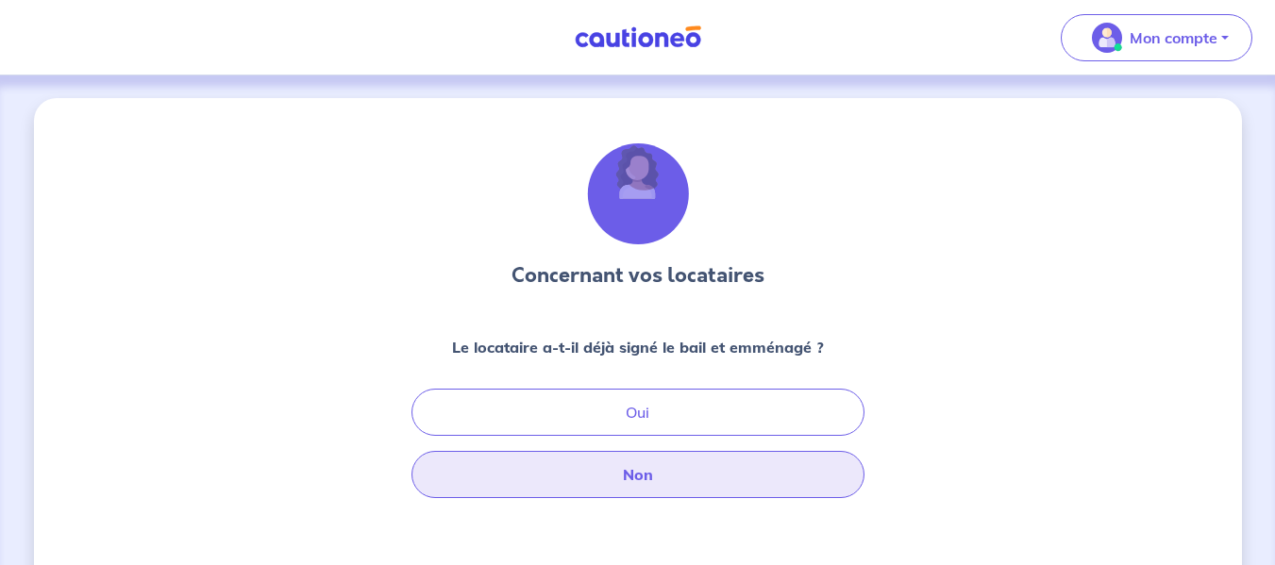
click at [592, 454] on button "Non" at bounding box center [637, 474] width 453 height 47
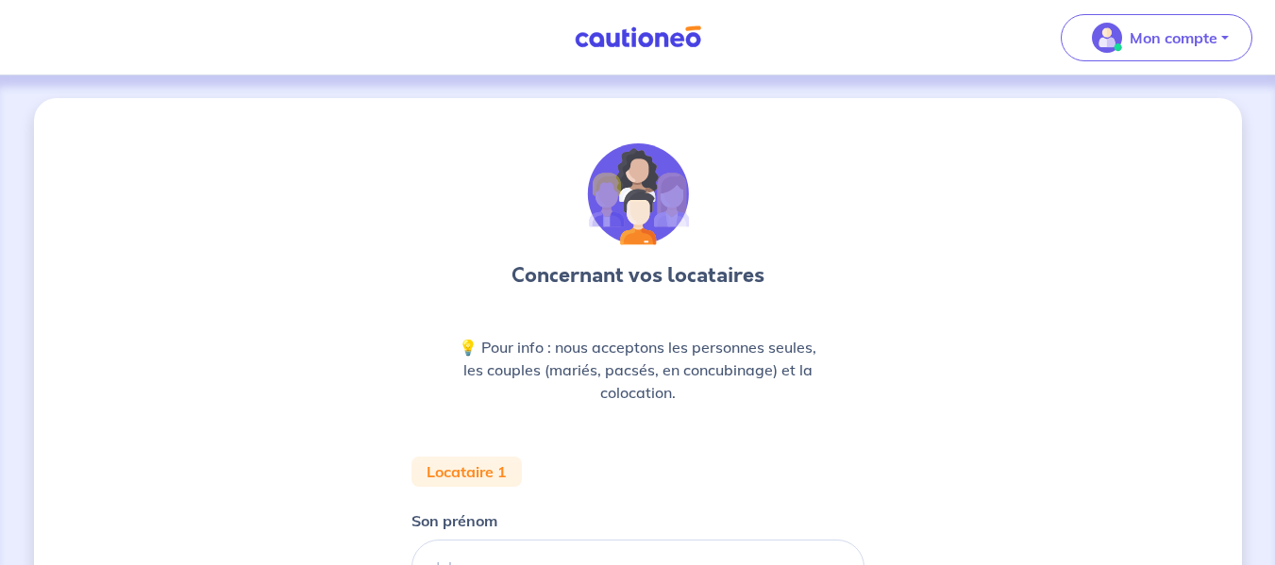
scroll to position [189, 0]
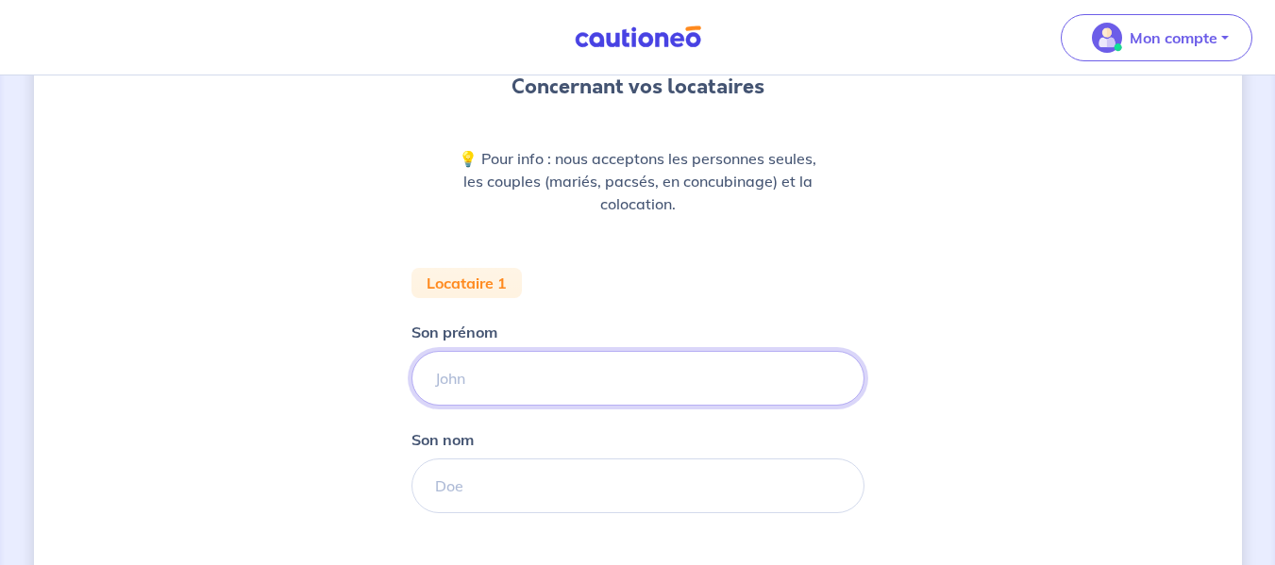
click at [522, 381] on input "Son prénom" at bounding box center [637, 378] width 453 height 55
type input "[PERSON_NAME]"
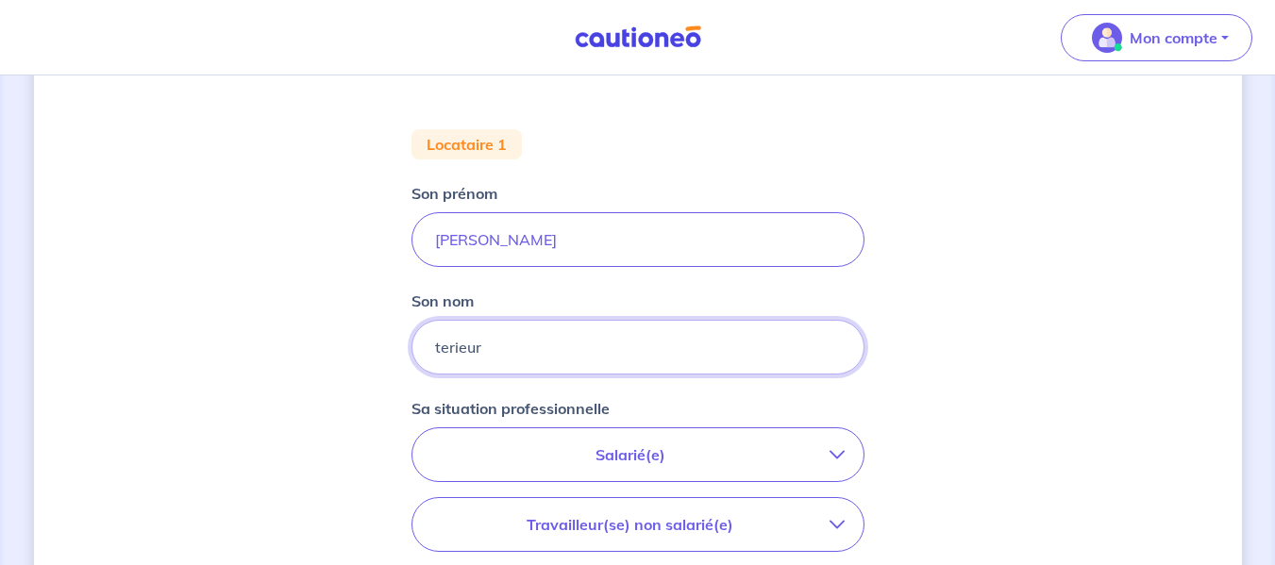
scroll to position [472, 0]
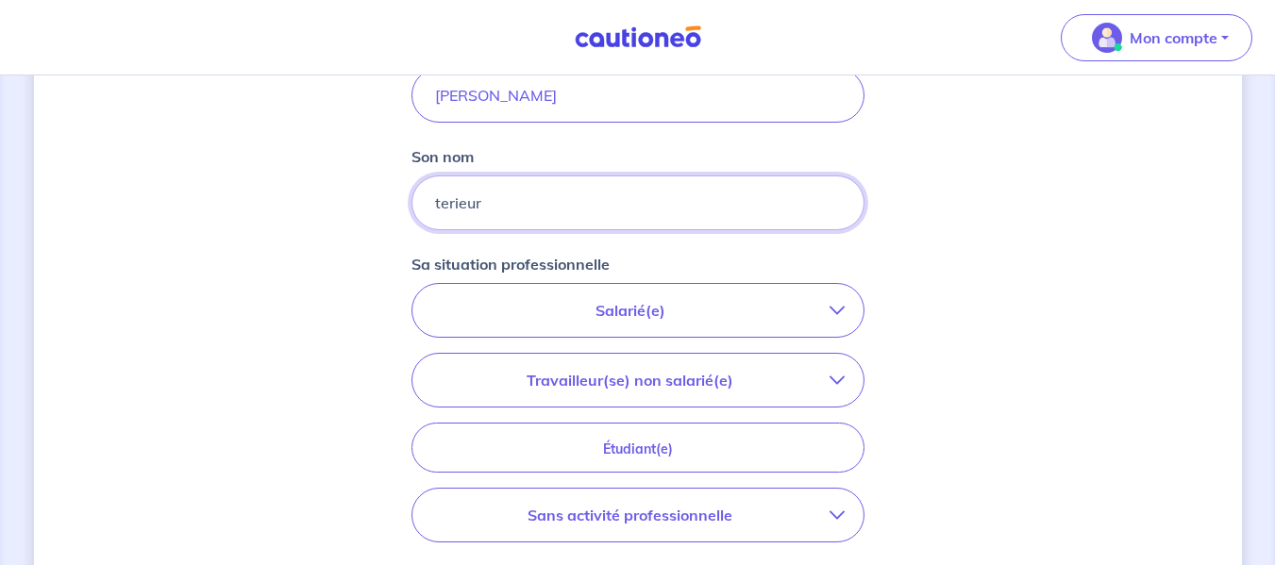
type input "terieur"
click at [593, 304] on p "Salarié(e)" at bounding box center [630, 310] width 398 height 23
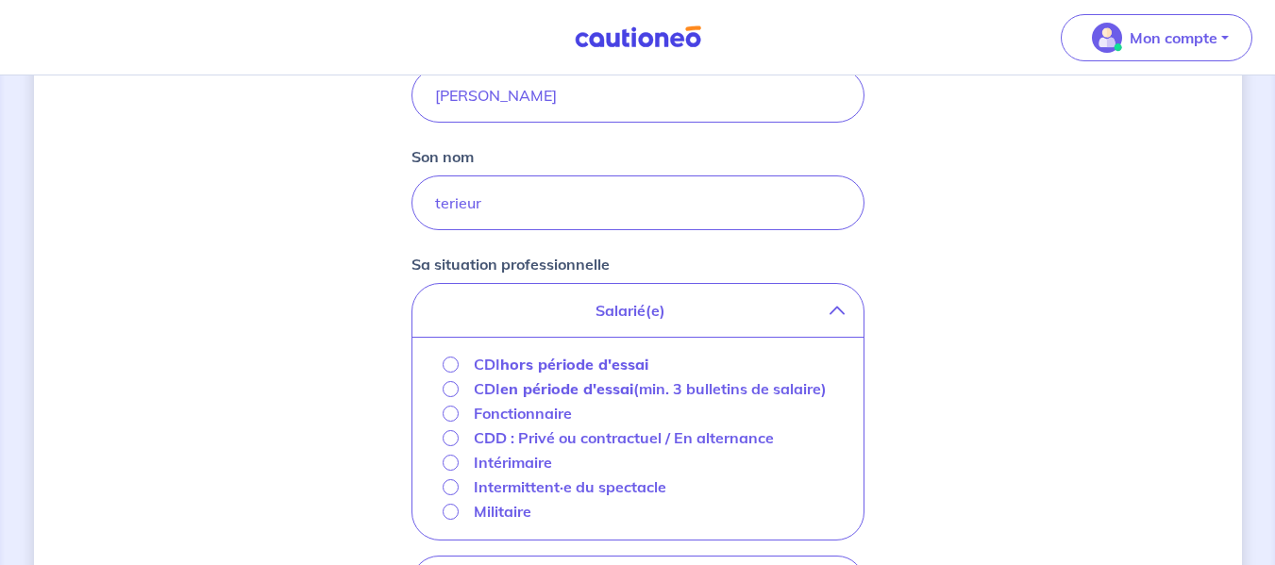
click at [546, 367] on strong "hors période d'essai" at bounding box center [574, 364] width 148 height 19
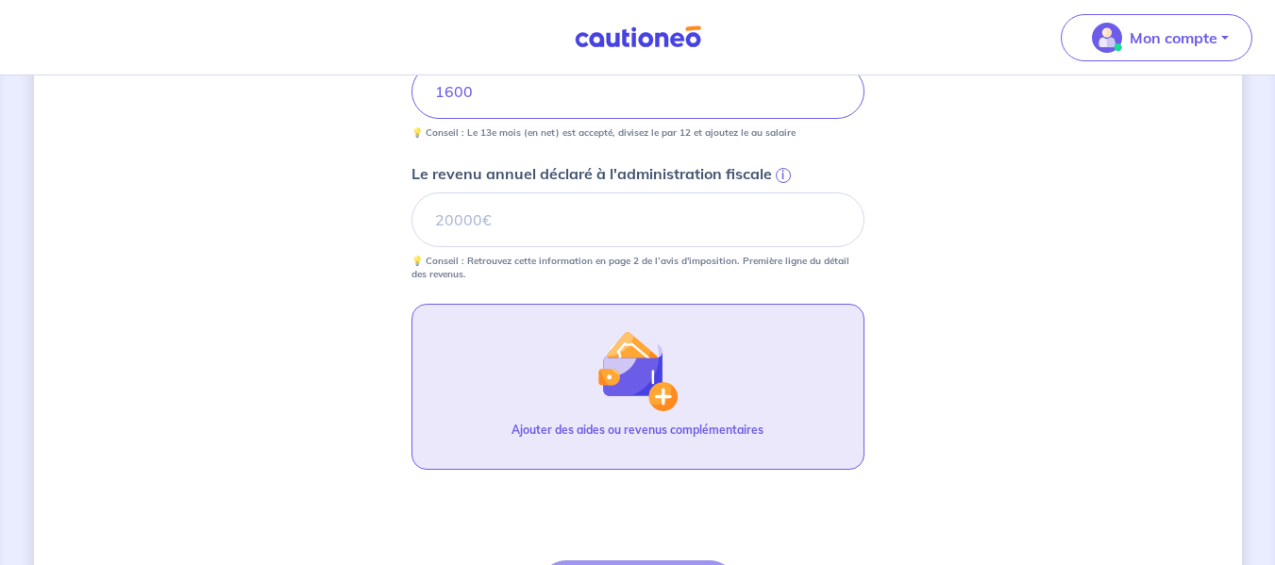
scroll to position [849, 0]
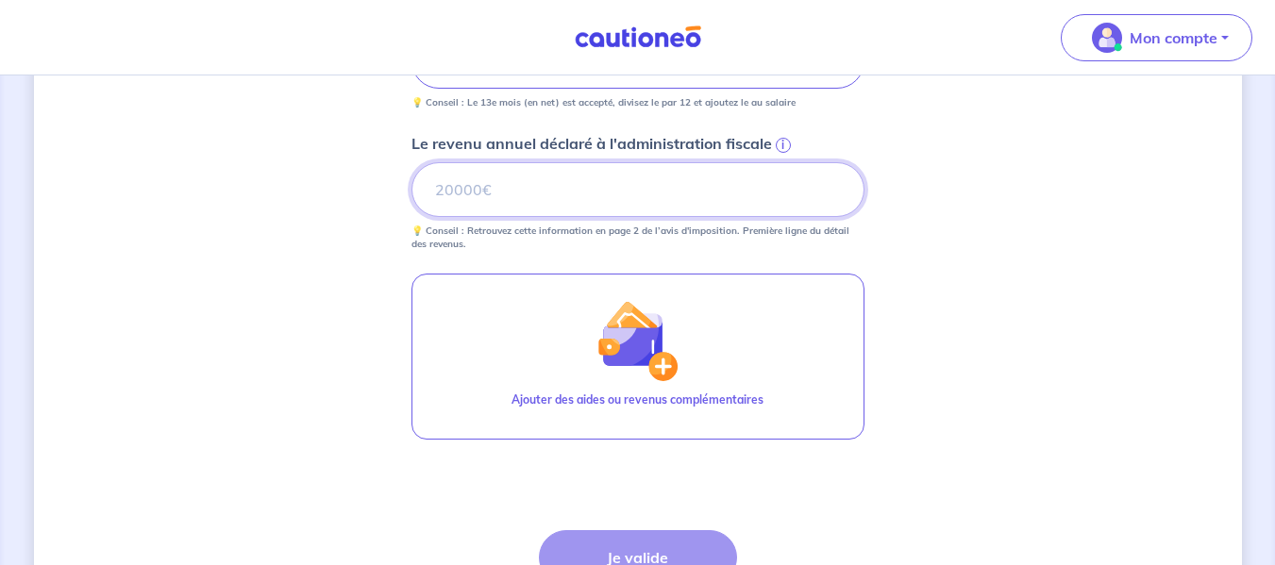
click at [486, 191] on input "Le revenu annuel déclaré à l'administration fiscale i" at bounding box center [637, 189] width 453 height 55
type input "19000"
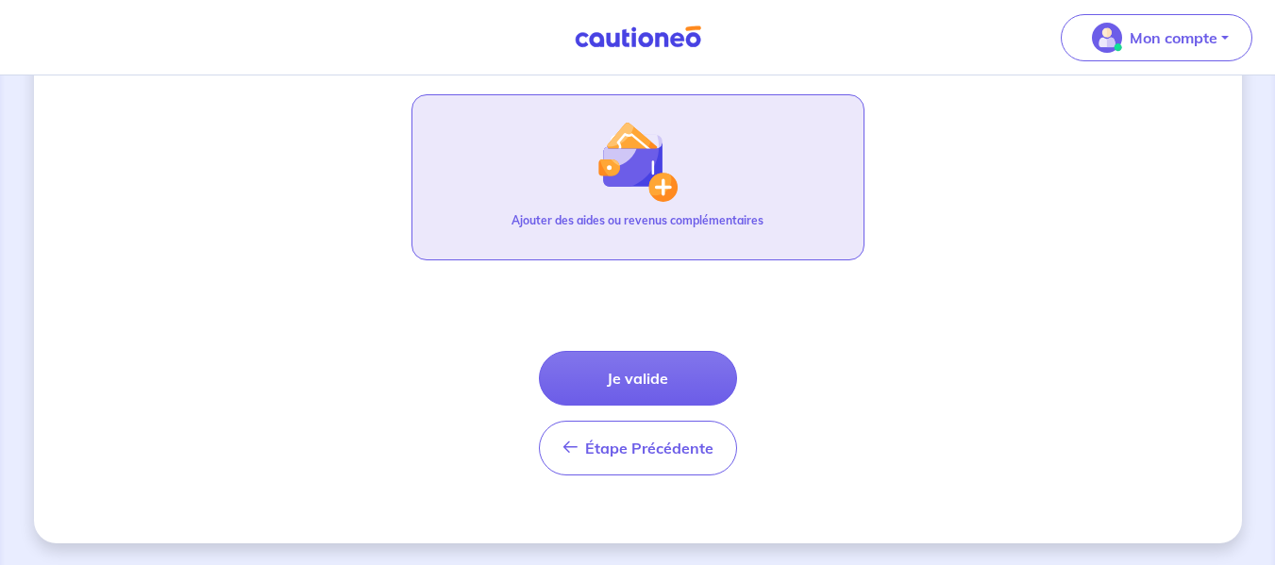
scroll to position [1029, 0]
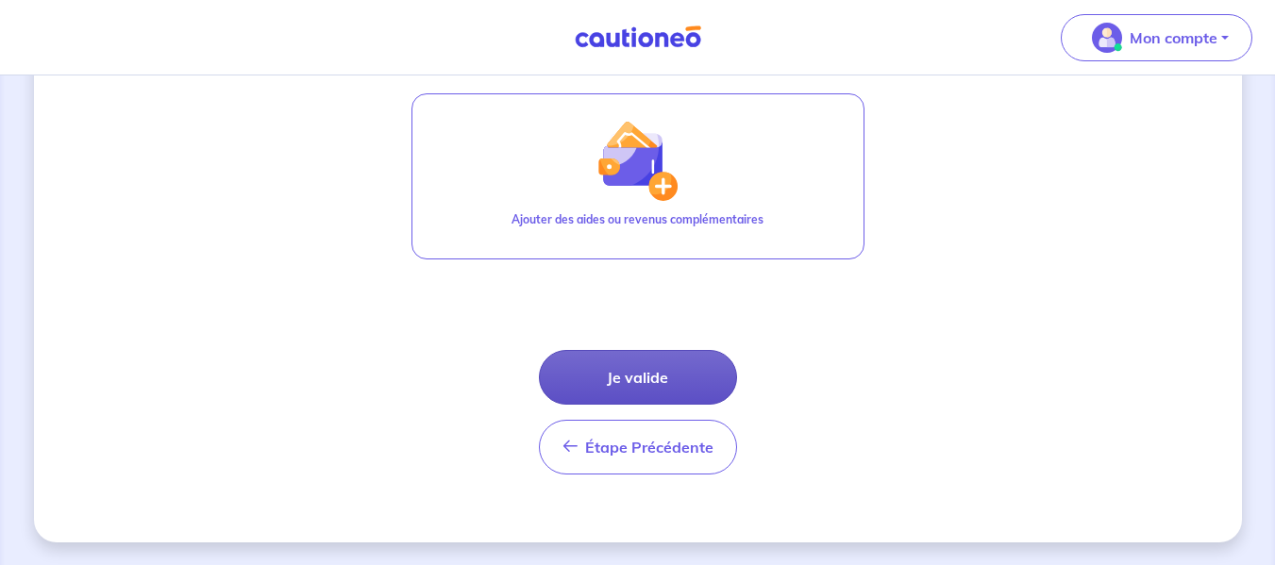
click at [611, 378] on button "Je valide" at bounding box center [638, 377] width 198 height 55
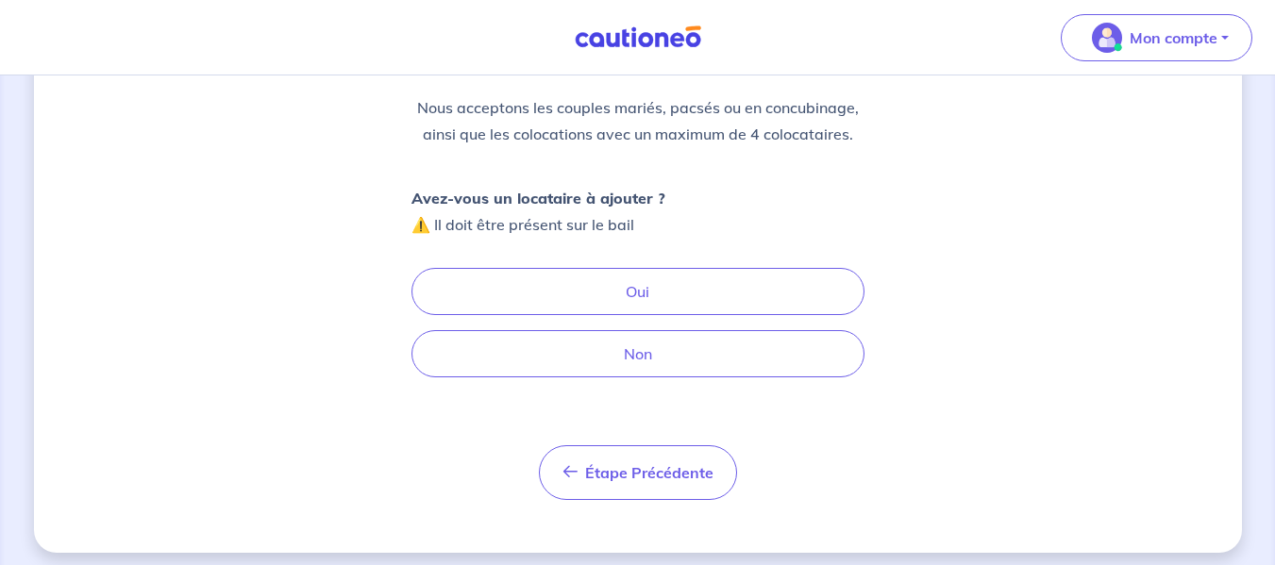
scroll to position [237, 0]
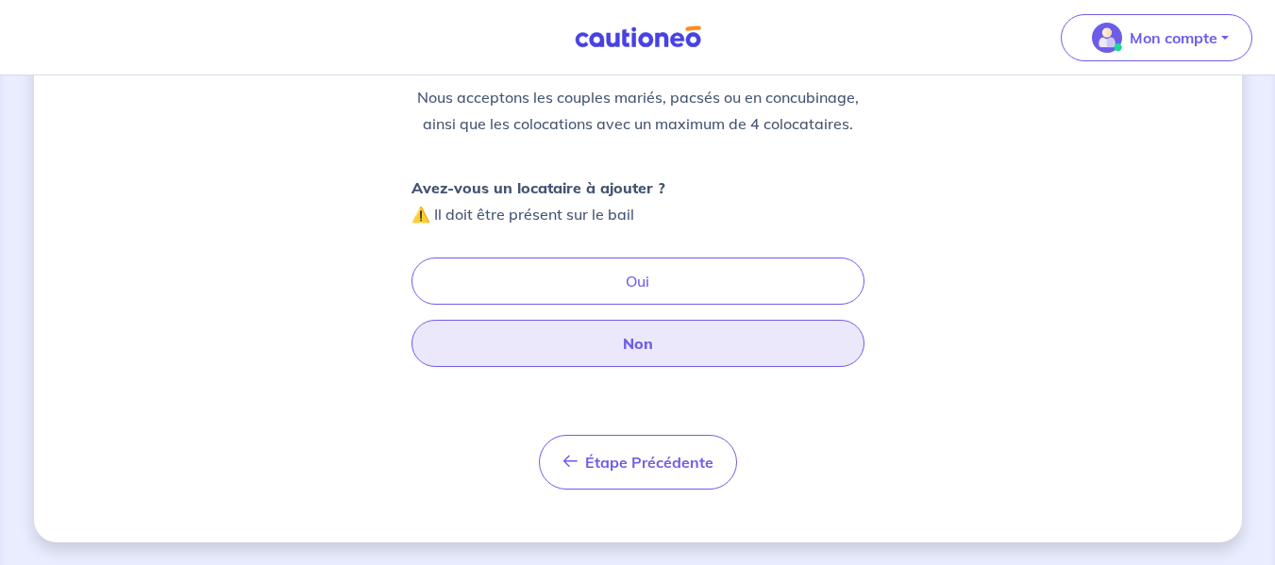
click at [665, 328] on button "Non" at bounding box center [637, 343] width 453 height 47
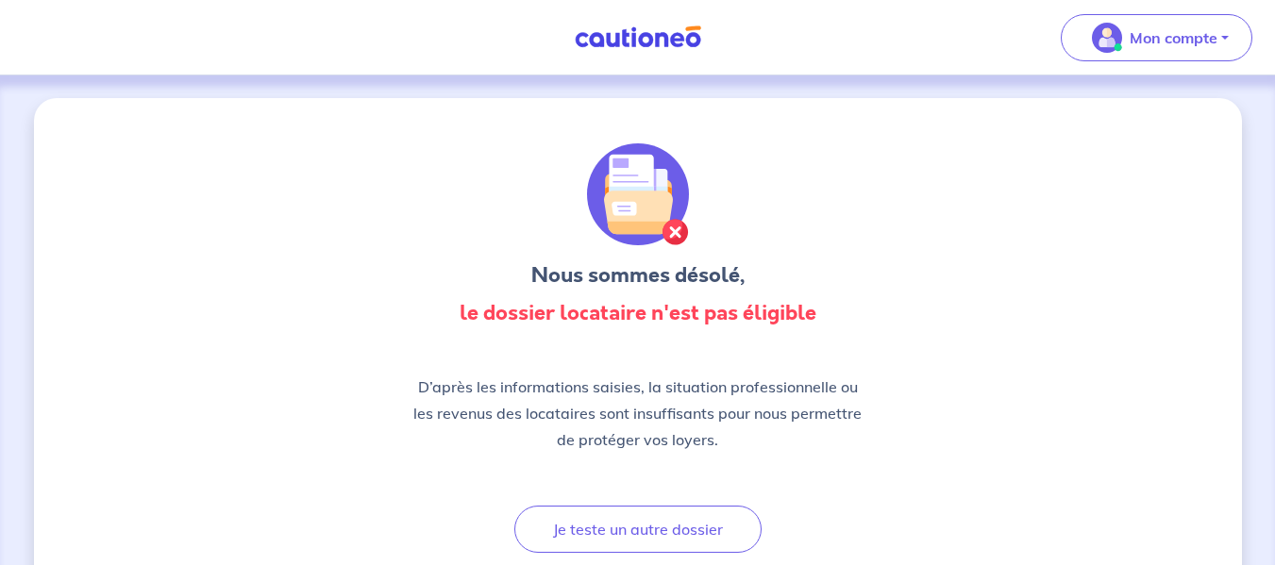
click at [630, 36] on img at bounding box center [638, 37] width 142 height 24
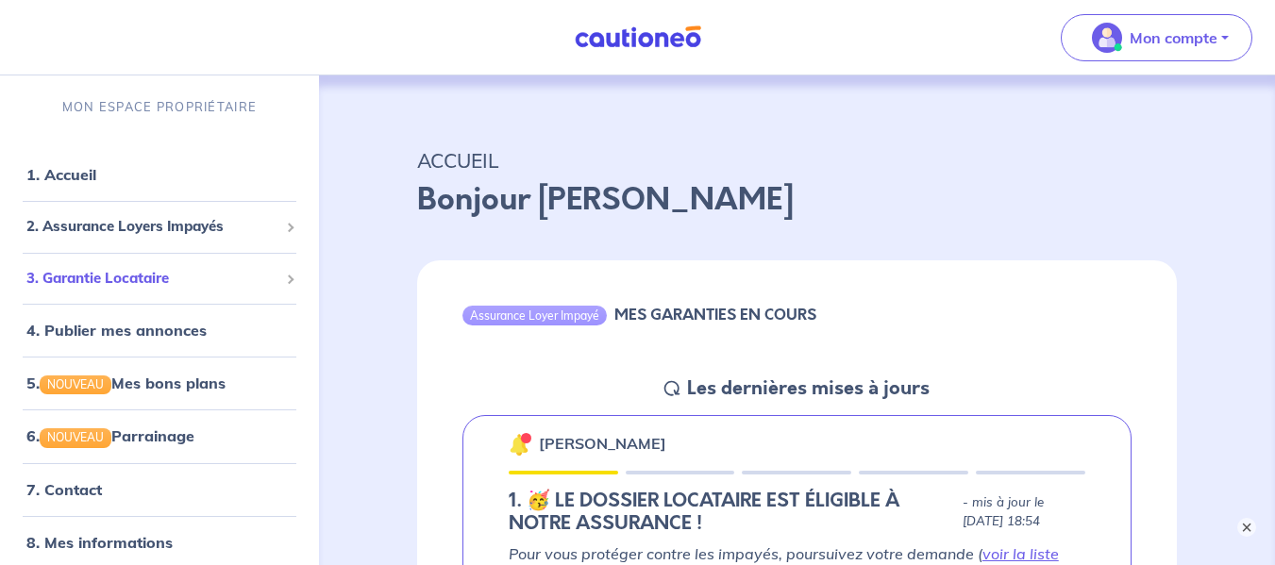
click at [120, 279] on span "3. Garantie Locataire" at bounding box center [152, 279] width 252 height 22
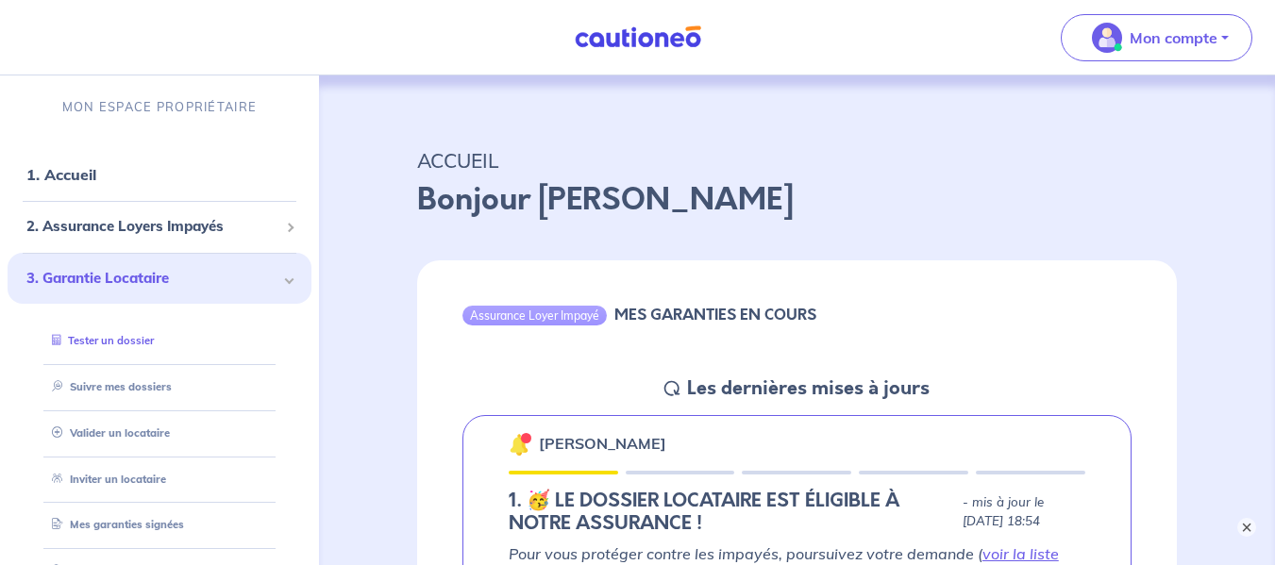
click at [143, 342] on link "Tester un dossier" at bounding box center [98, 340] width 109 height 13
